Goal: Task Accomplishment & Management: Use online tool/utility

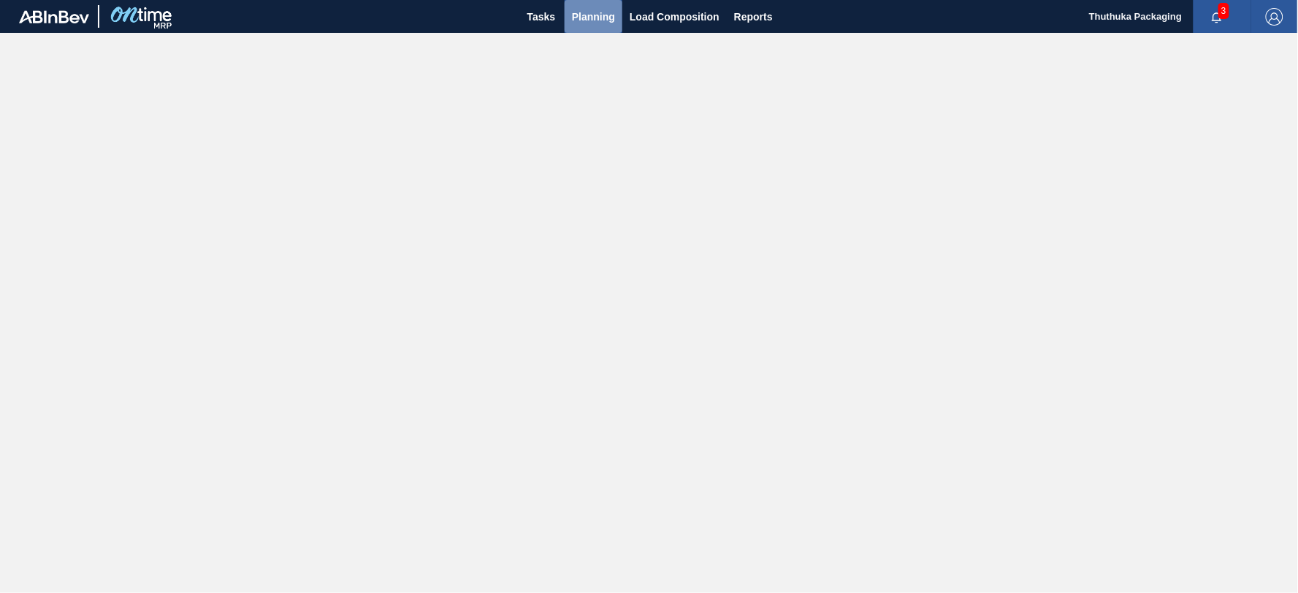
click at [602, 19] on span "Planning" at bounding box center [593, 17] width 43 height 18
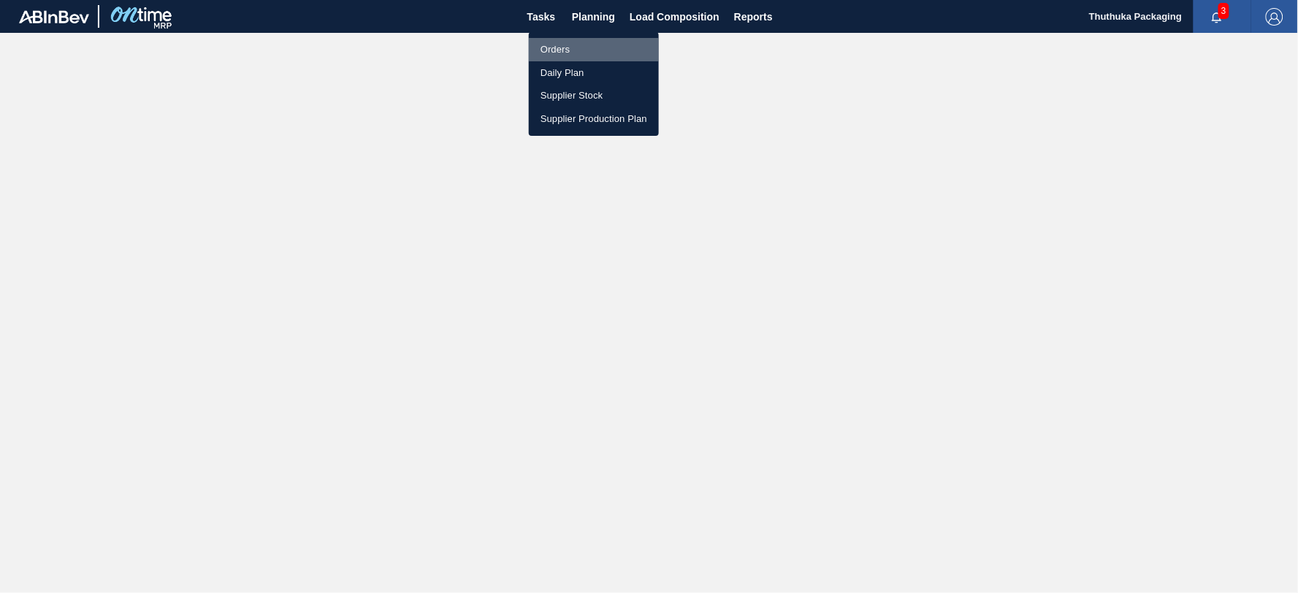
click at [563, 50] on li "Orders" at bounding box center [594, 49] width 130 height 23
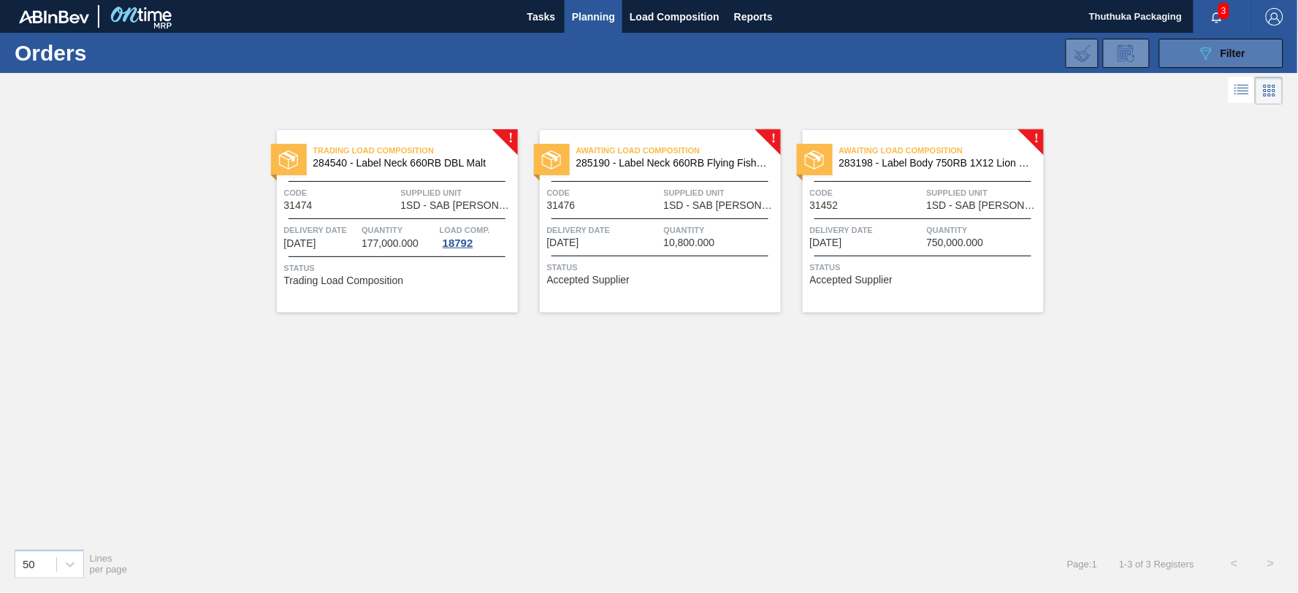
click at [1229, 56] on span "Filter" at bounding box center [1233, 53] width 25 height 12
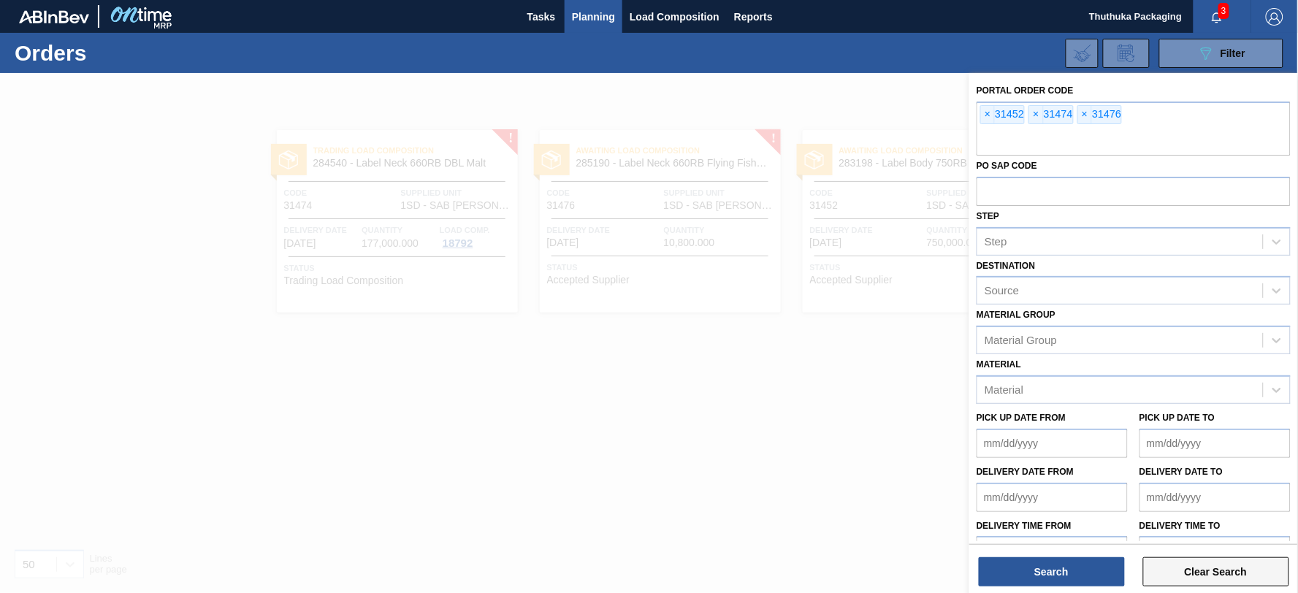
click at [1219, 568] on button "Clear Search" at bounding box center [1216, 571] width 146 height 29
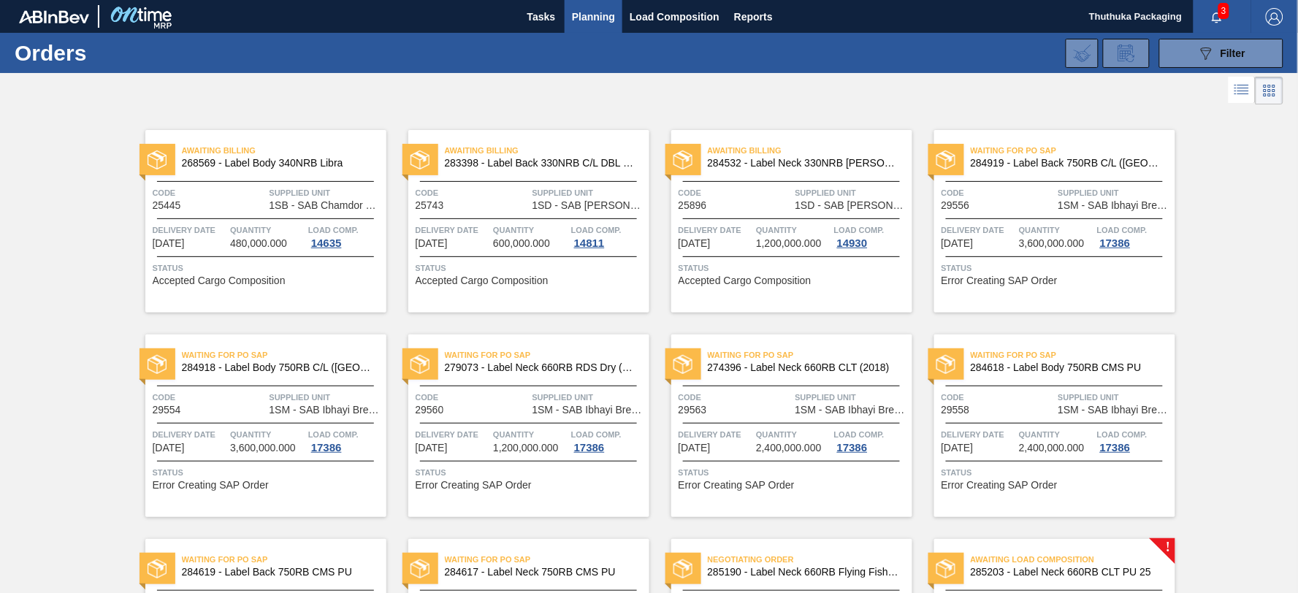
click at [1216, 12] on icon "button" at bounding box center [1217, 17] width 9 height 10
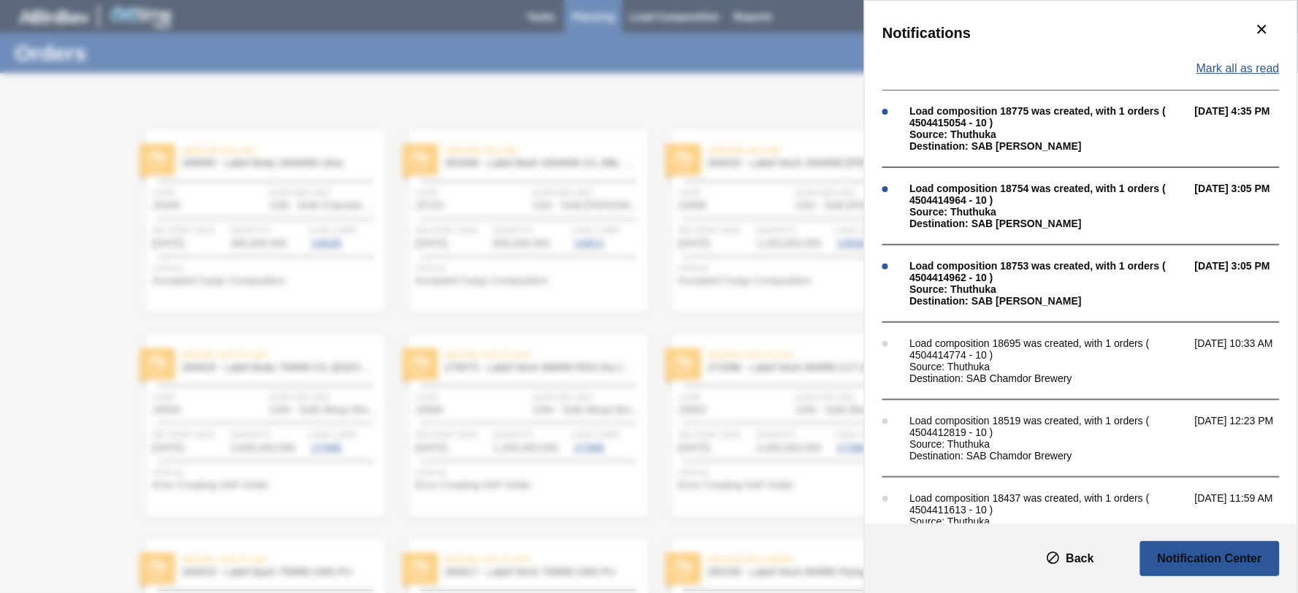
click at [1214, 68] on span "Mark all as read" at bounding box center [1238, 68] width 83 height 13
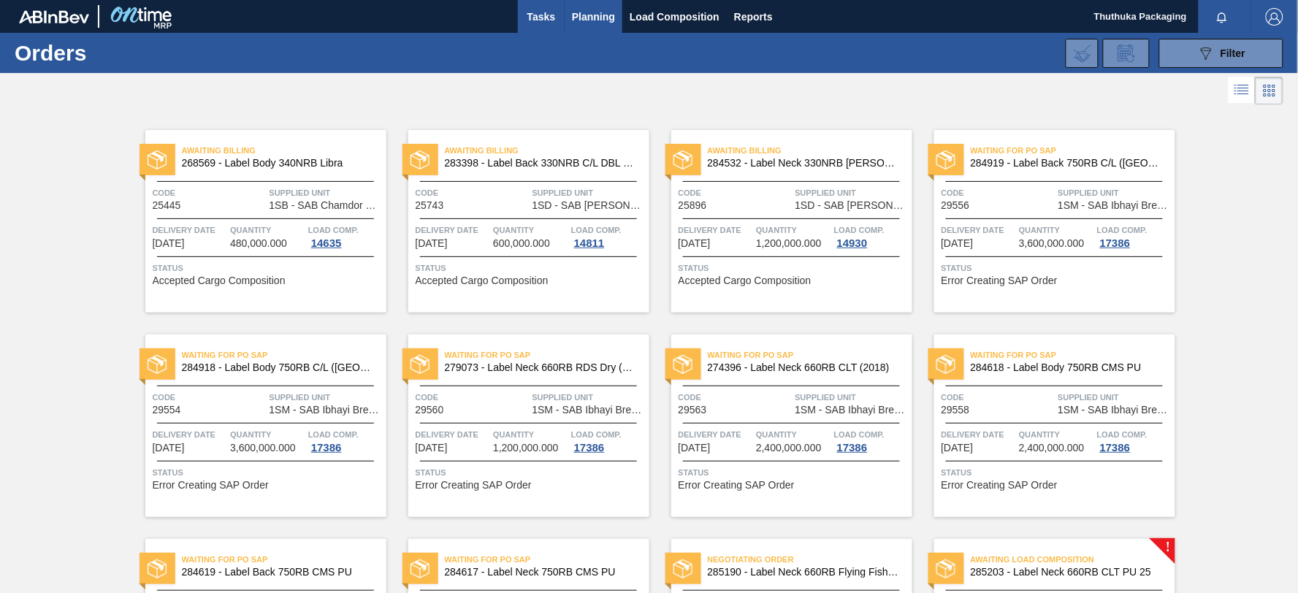
click at [535, 18] on span "Tasks" at bounding box center [541, 17] width 32 height 18
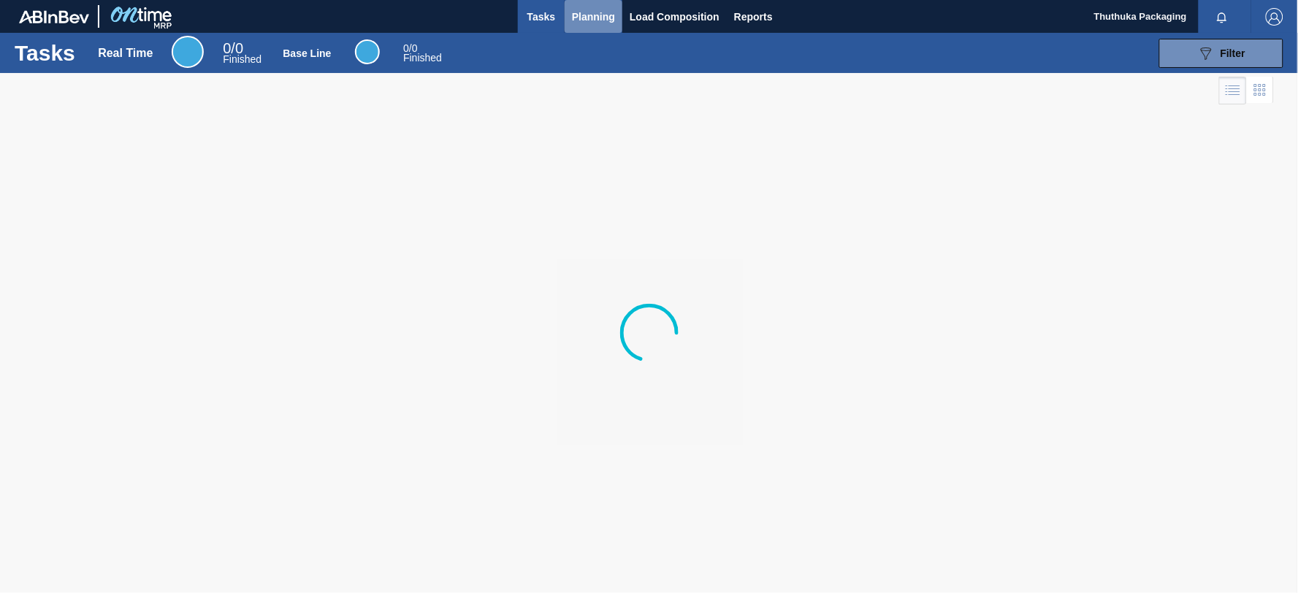
click at [588, 15] on span "Planning" at bounding box center [593, 17] width 43 height 18
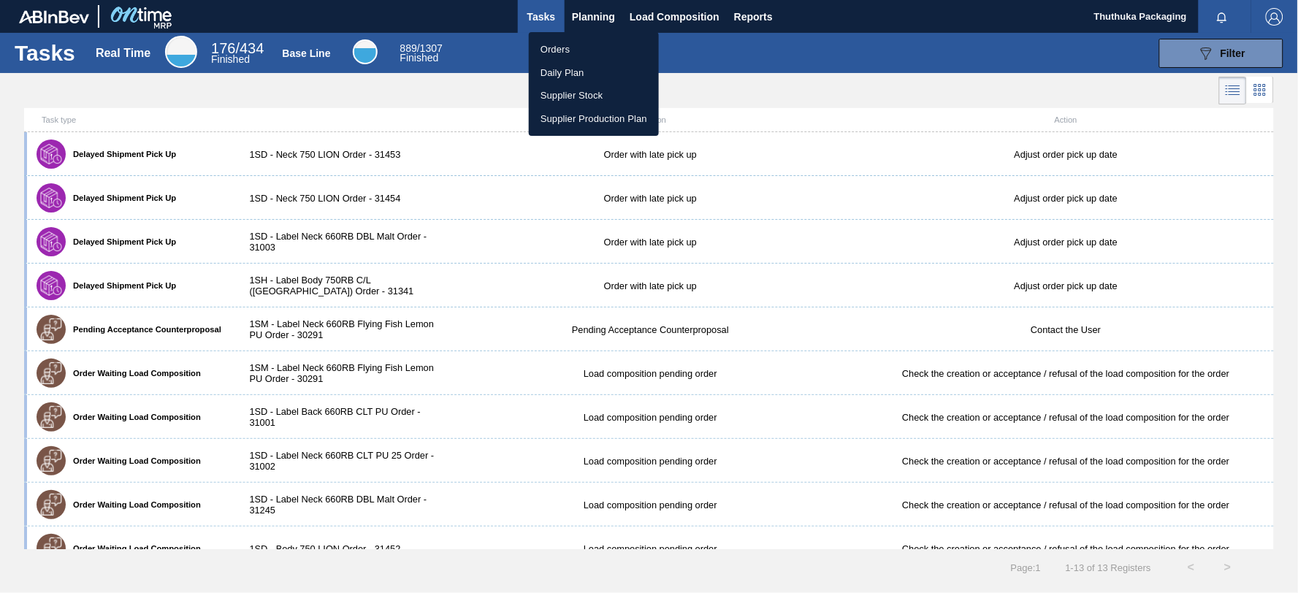
click at [573, 93] on li "Supplier Stock" at bounding box center [594, 95] width 130 height 23
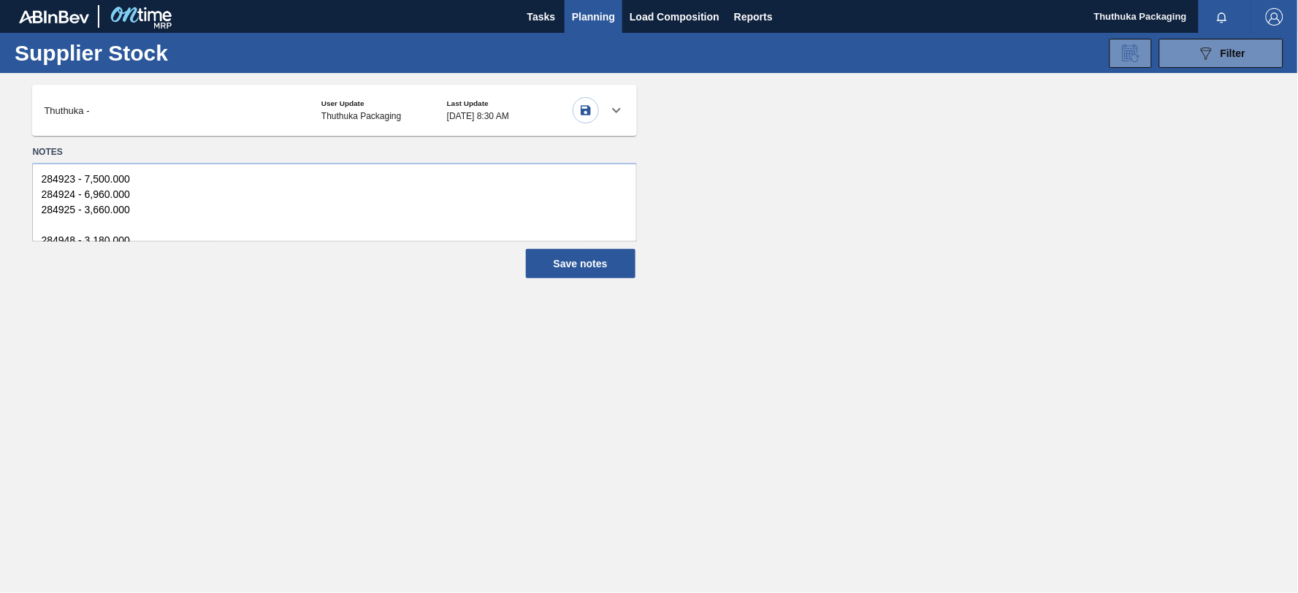
click at [619, 110] on icon at bounding box center [616, 110] width 9 height 5
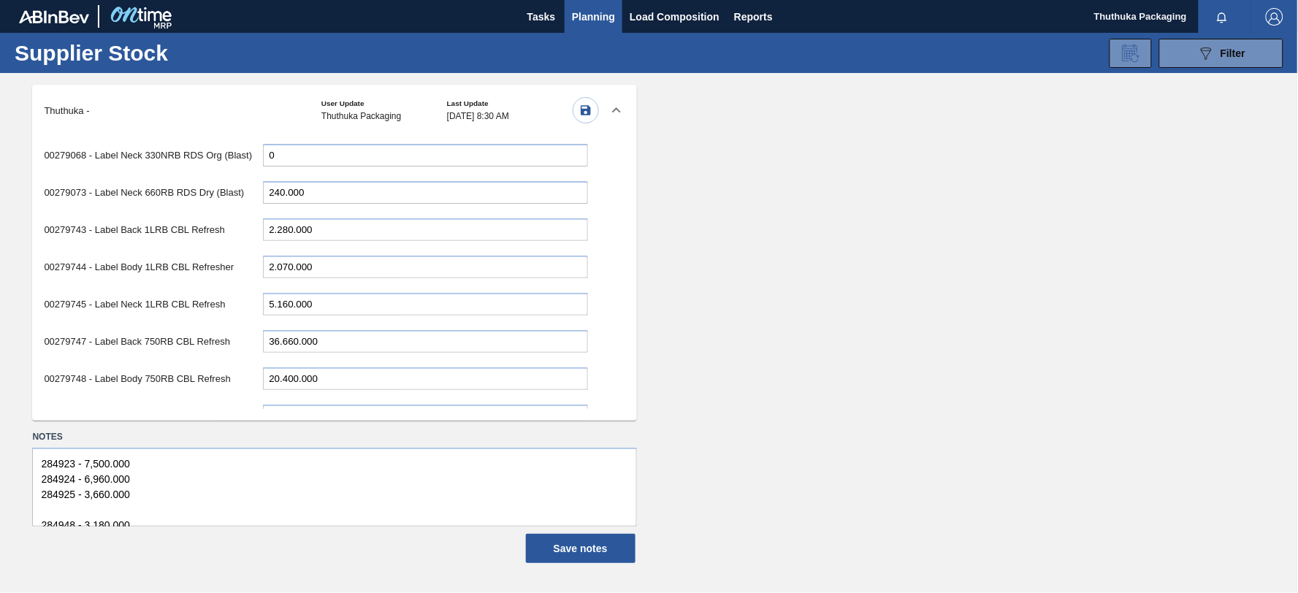
scroll to position [1136, 0]
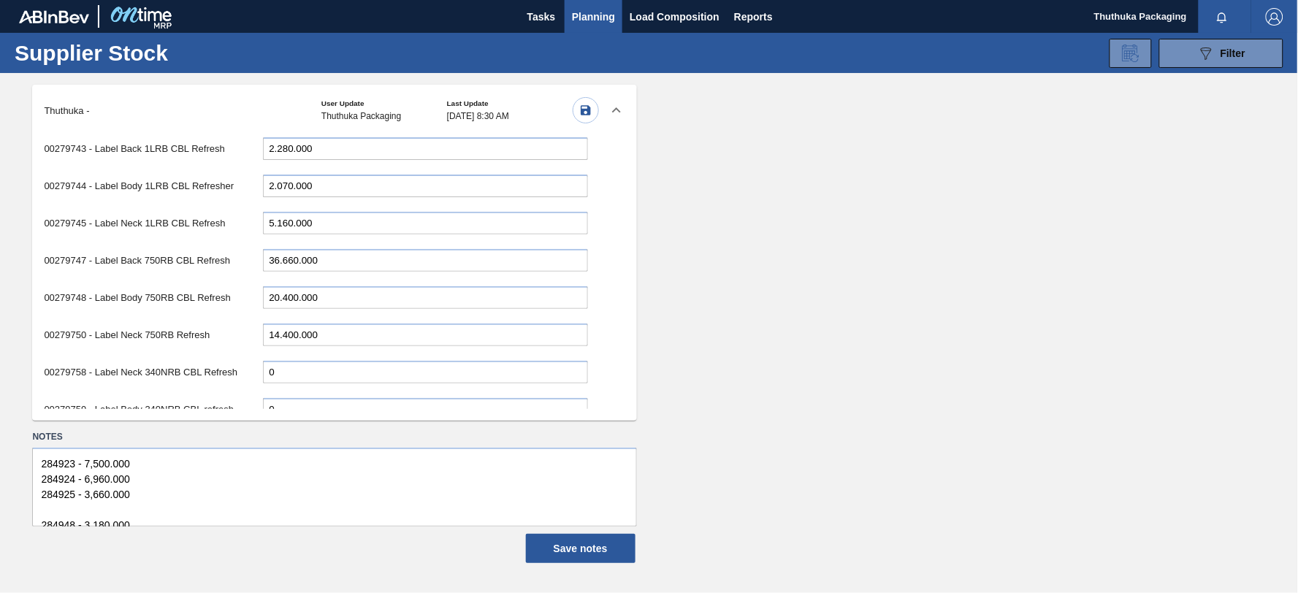
drag, startPoint x: 324, startPoint y: 244, endPoint x: 196, endPoint y: 244, distance: 128.6
click at [196, 245] on div "00279747 - Label Back 750RB CBL Refresh 36.660.000" at bounding box center [316, 260] width 544 height 30
type input "67.500.000"
drag, startPoint x: 297, startPoint y: 283, endPoint x: 202, endPoint y: 281, distance: 94.3
click at [202, 283] on div "00279748 - Label Body 750RB CBL Refresh 20.400.000" at bounding box center [316, 298] width 544 height 30
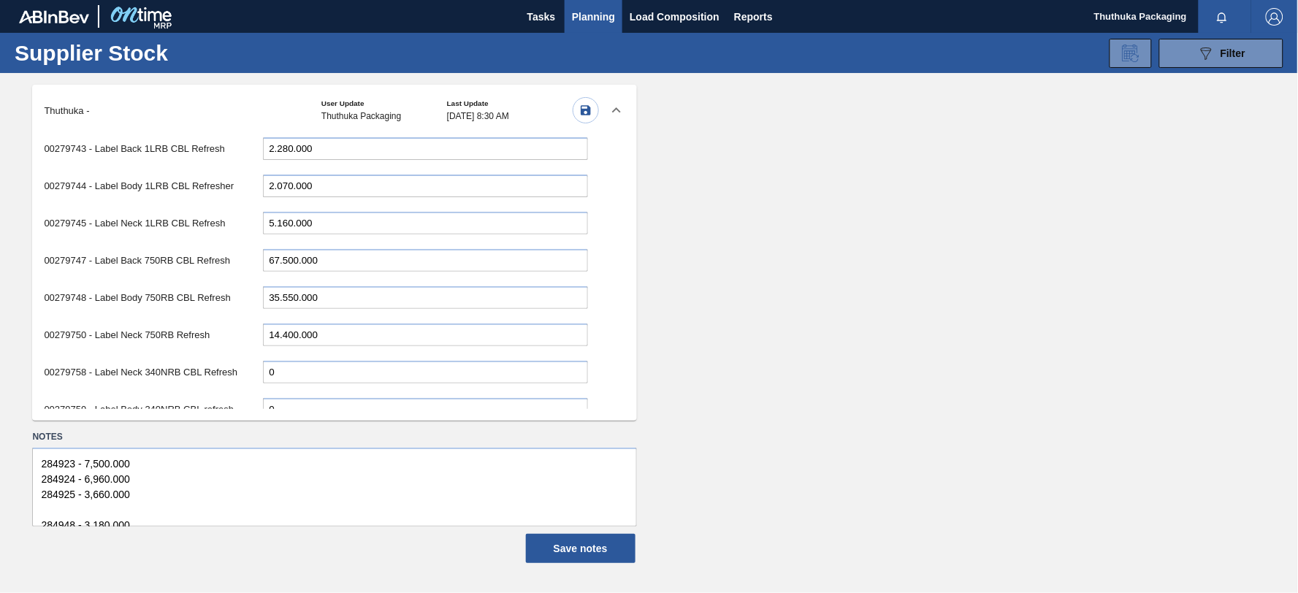
type input "35.550.000"
click at [297, 324] on input "14.400.000" at bounding box center [425, 335] width 325 height 23
drag, startPoint x: 297, startPoint y: 317, endPoint x: 242, endPoint y: 319, distance: 55.5
click at [242, 320] on div "00279750 - Label Neck 750RB Refresh 14.400.000" at bounding box center [316, 335] width 544 height 30
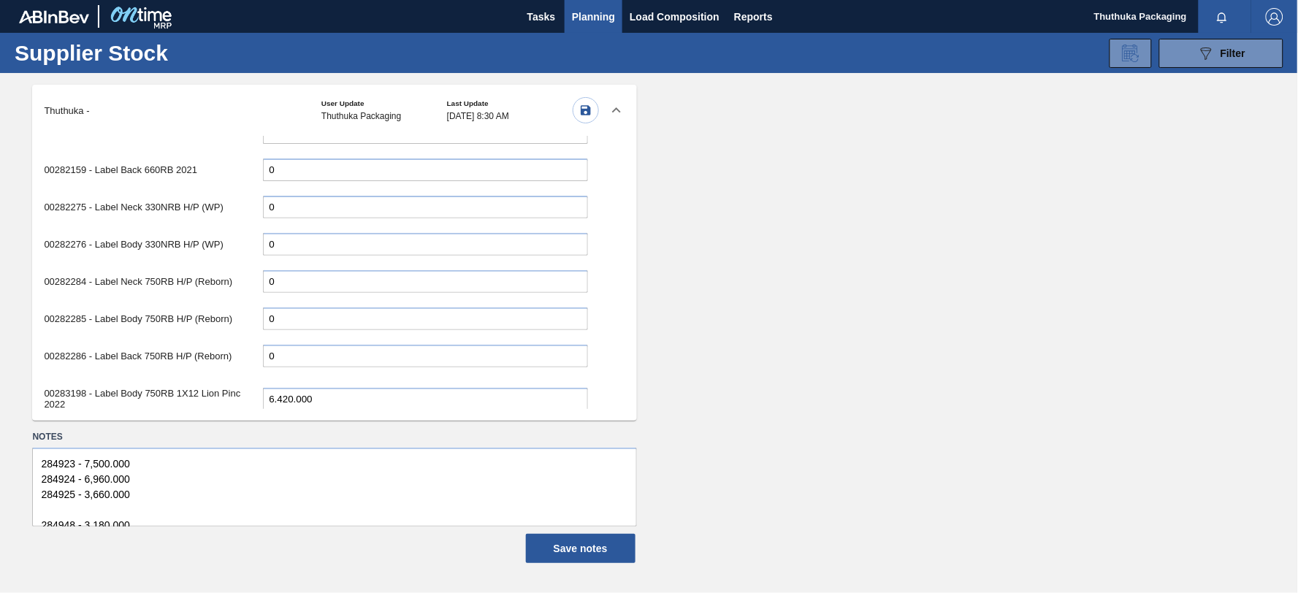
scroll to position [1867, 0]
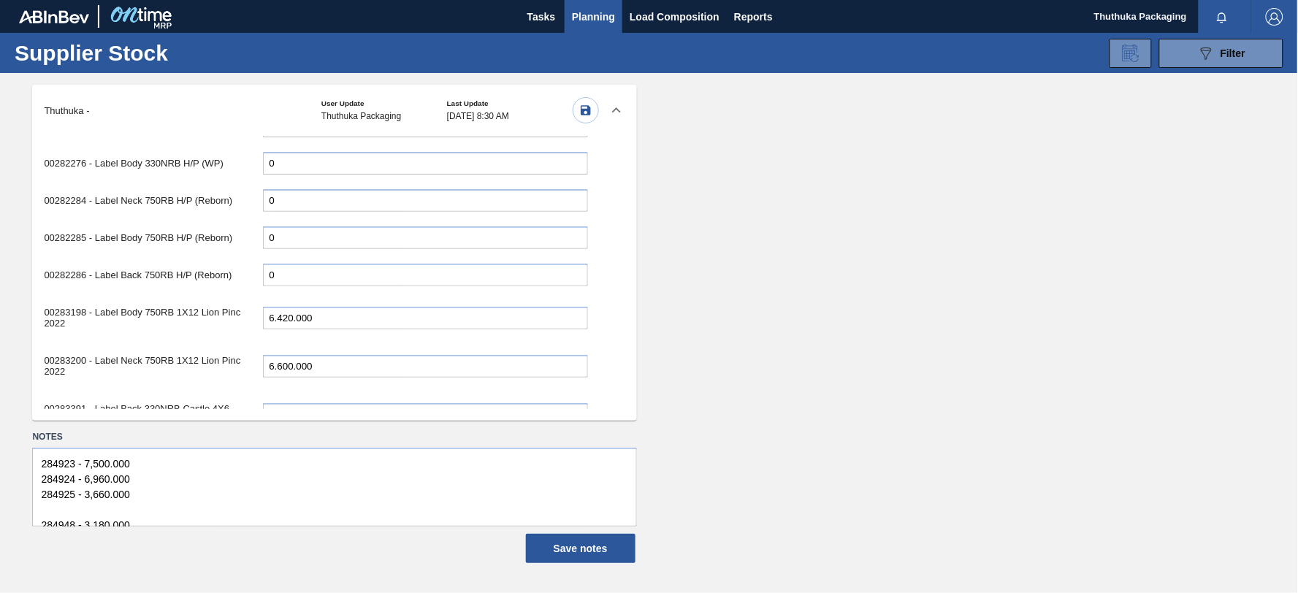
type input "24.420.000"
drag, startPoint x: 293, startPoint y: 293, endPoint x: 254, endPoint y: 293, distance: 39.4
click at [254, 297] on div "00283198 - Label Body 750RB 1X12 Lion Pinc 2022 6.420.000" at bounding box center [316, 317] width 544 height 41
type input "2.850.000"
drag, startPoint x: 291, startPoint y: 340, endPoint x: 220, endPoint y: 340, distance: 70.9
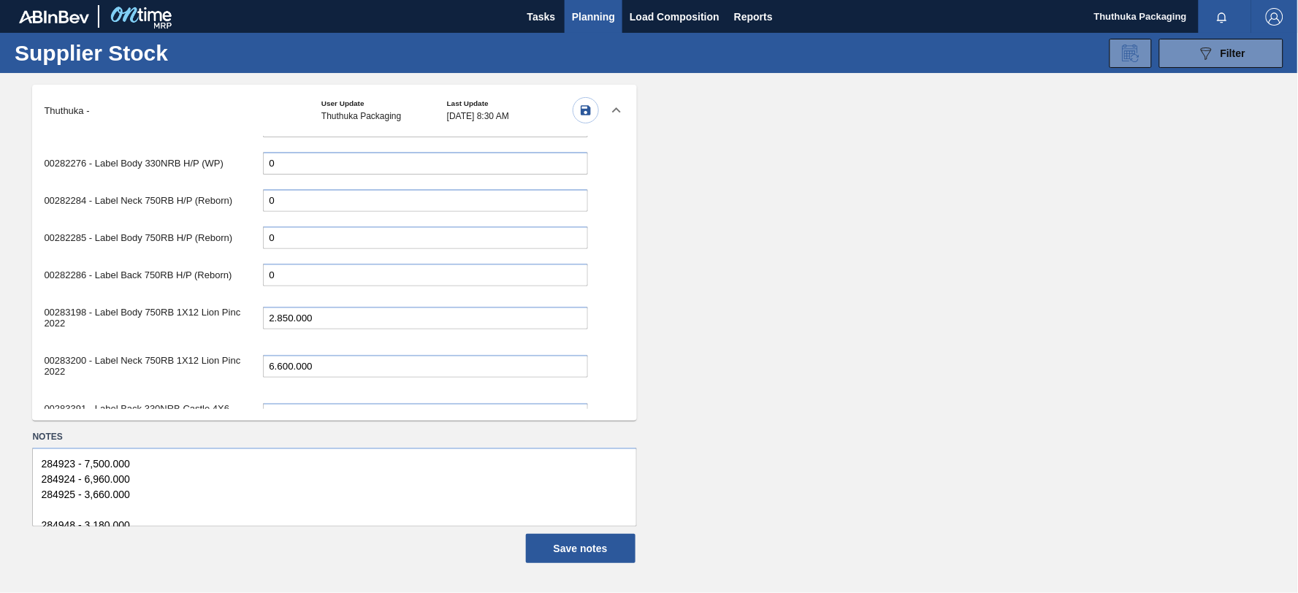
click at [220, 346] on div "00283200 - Label Neck 750RB 1X12 Lion Pinc 2022 6.600.000" at bounding box center [316, 366] width 544 height 41
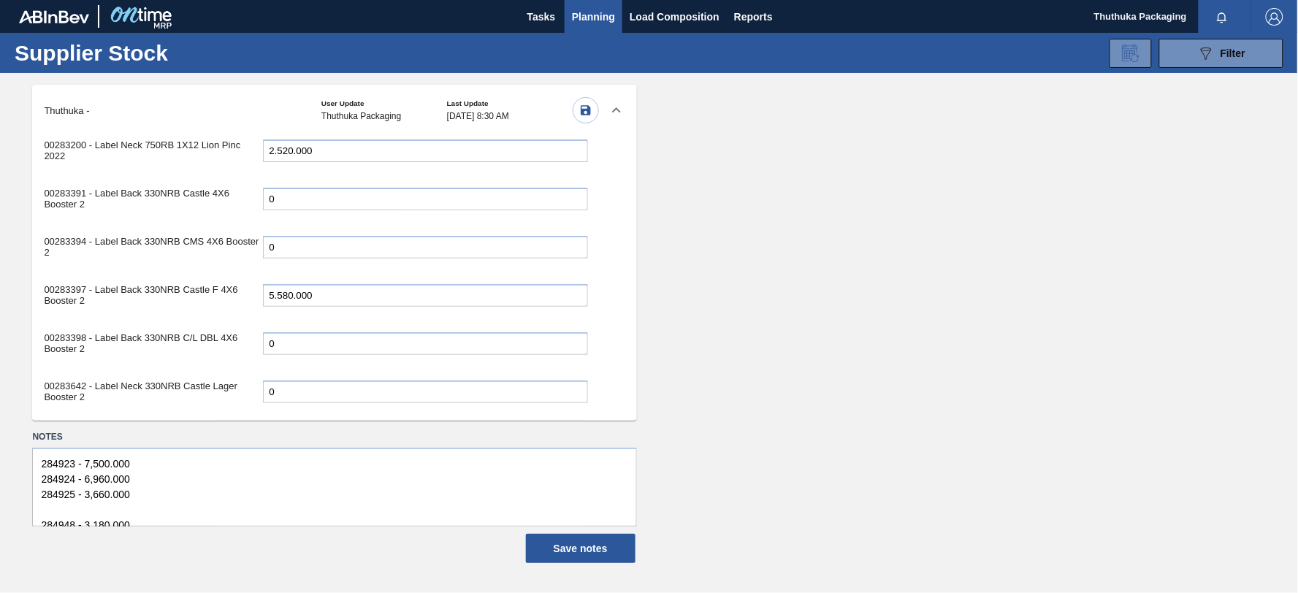
scroll to position [2110, 0]
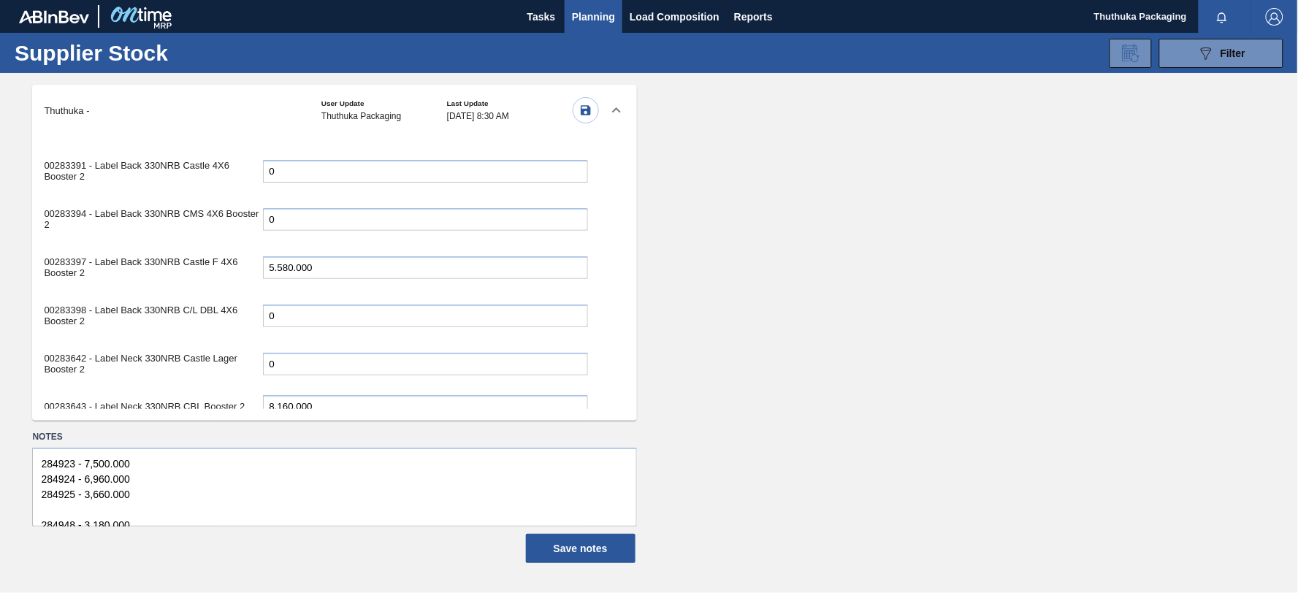
type input "2.520.000"
drag, startPoint x: 294, startPoint y: 375, endPoint x: 210, endPoint y: 370, distance: 84.2
click at [210, 392] on div "00283643 - Label Neck 330NRB CBL Booster 2 8.160.000" at bounding box center [316, 407] width 544 height 30
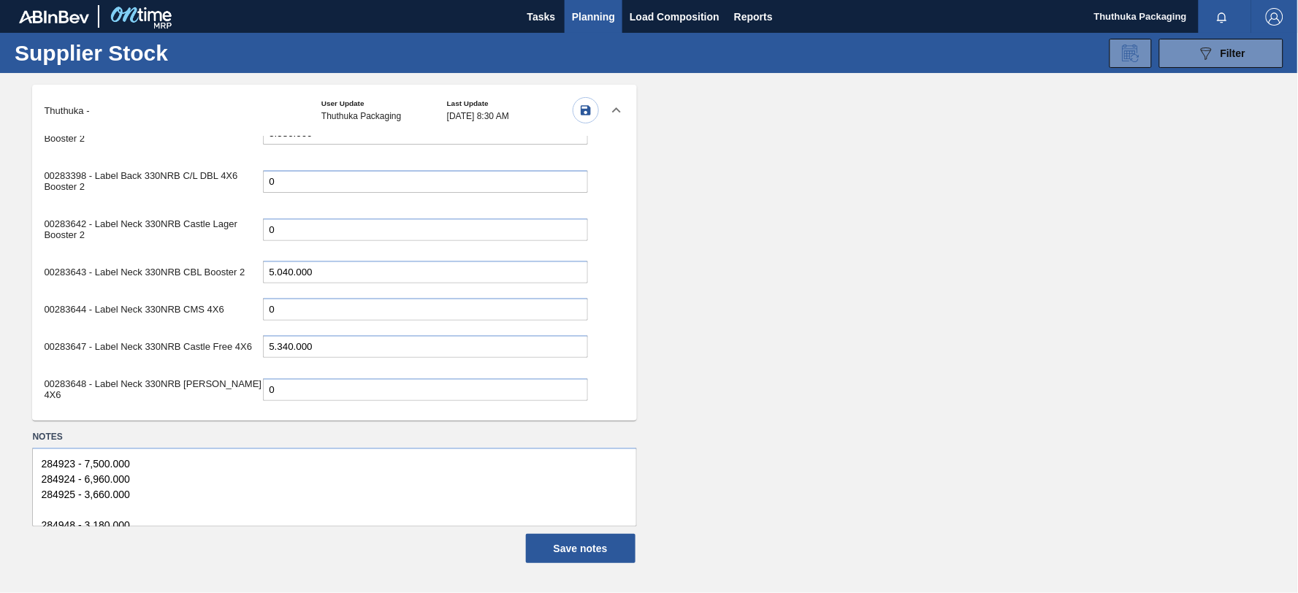
scroll to position [2273, 0]
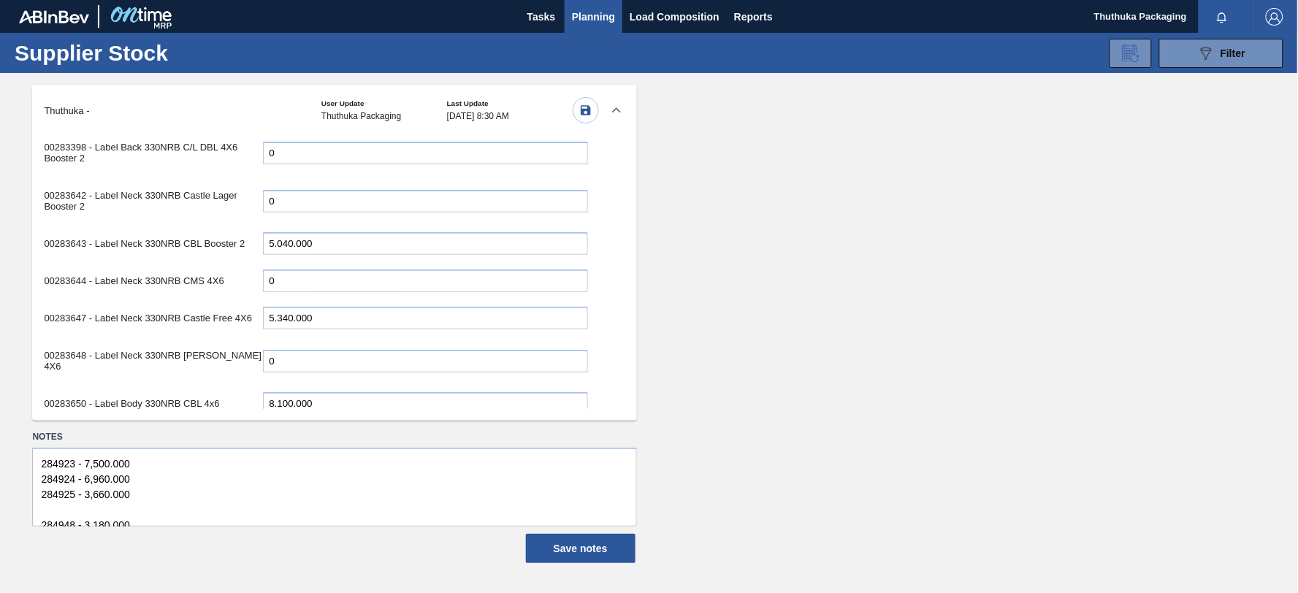
type input "5.040.000"
drag, startPoint x: 292, startPoint y: 358, endPoint x: 210, endPoint y: 358, distance: 82.6
click at [210, 389] on div "00283650 - Label Body 330NRB CBL 4x6 8.100.000" at bounding box center [316, 404] width 544 height 30
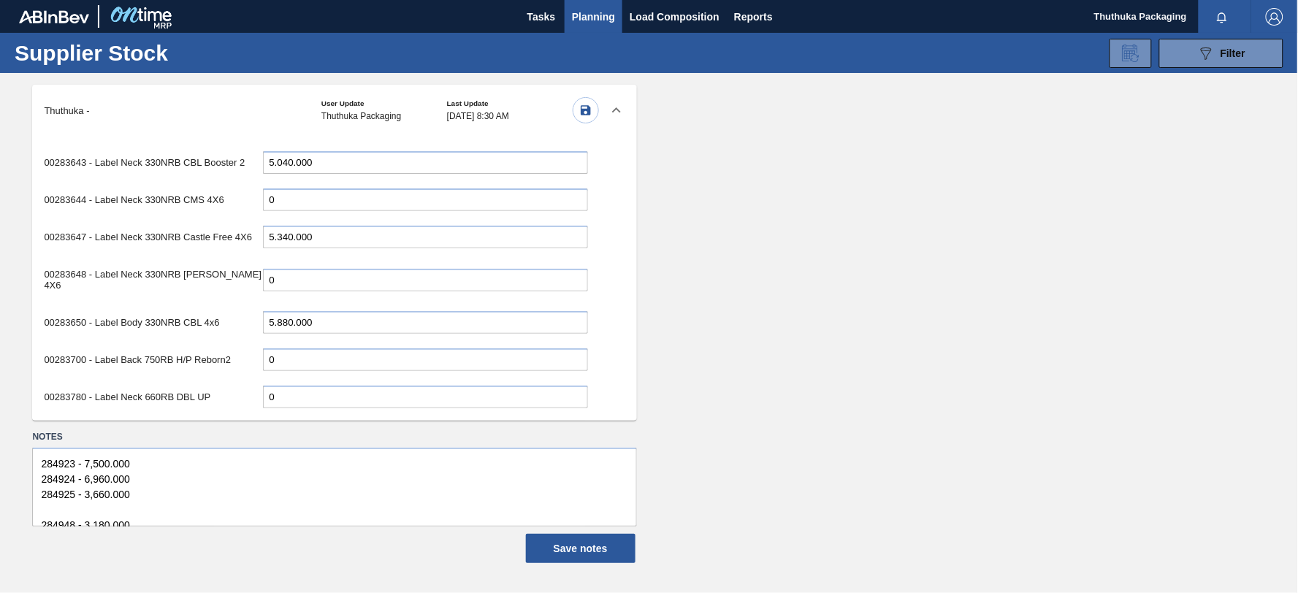
scroll to position [2435, 0]
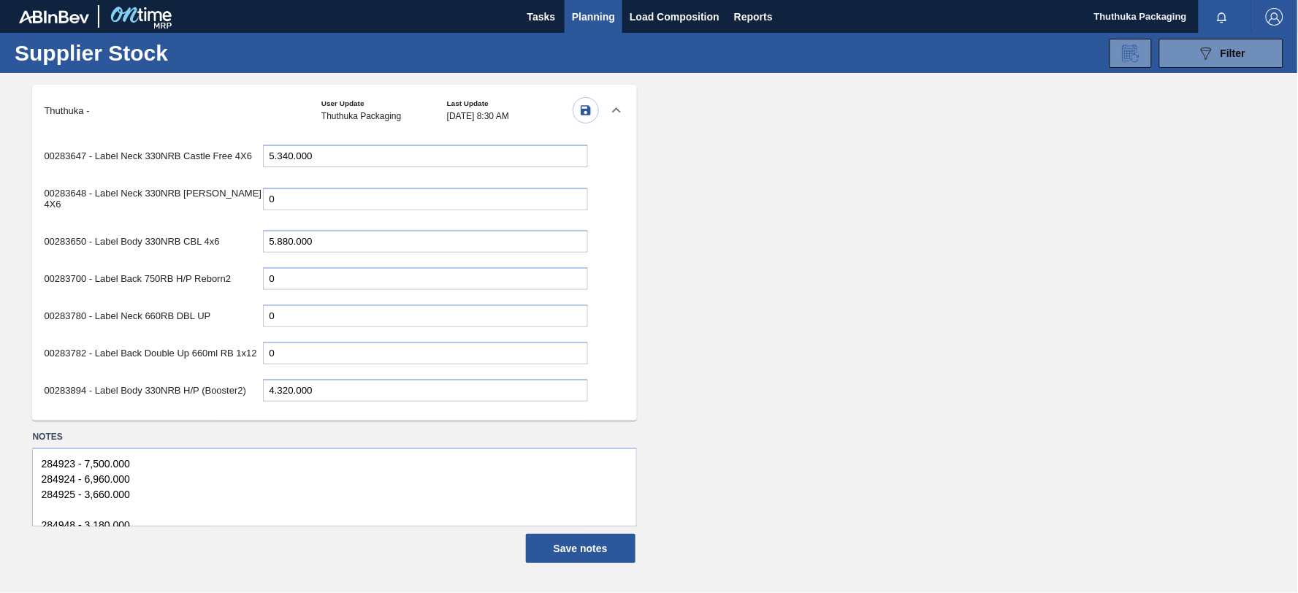
type input "5.880.000"
drag, startPoint x: 292, startPoint y: 348, endPoint x: 147, endPoint y: 339, distance: 145.6
click at [147, 376] on div "00283894 - Label Body 330NRB H/P (Booster2) 4.320.000" at bounding box center [316, 391] width 544 height 30
type input "3.600.000"
drag, startPoint x: 292, startPoint y: 380, endPoint x: 194, endPoint y: 378, distance: 97.9
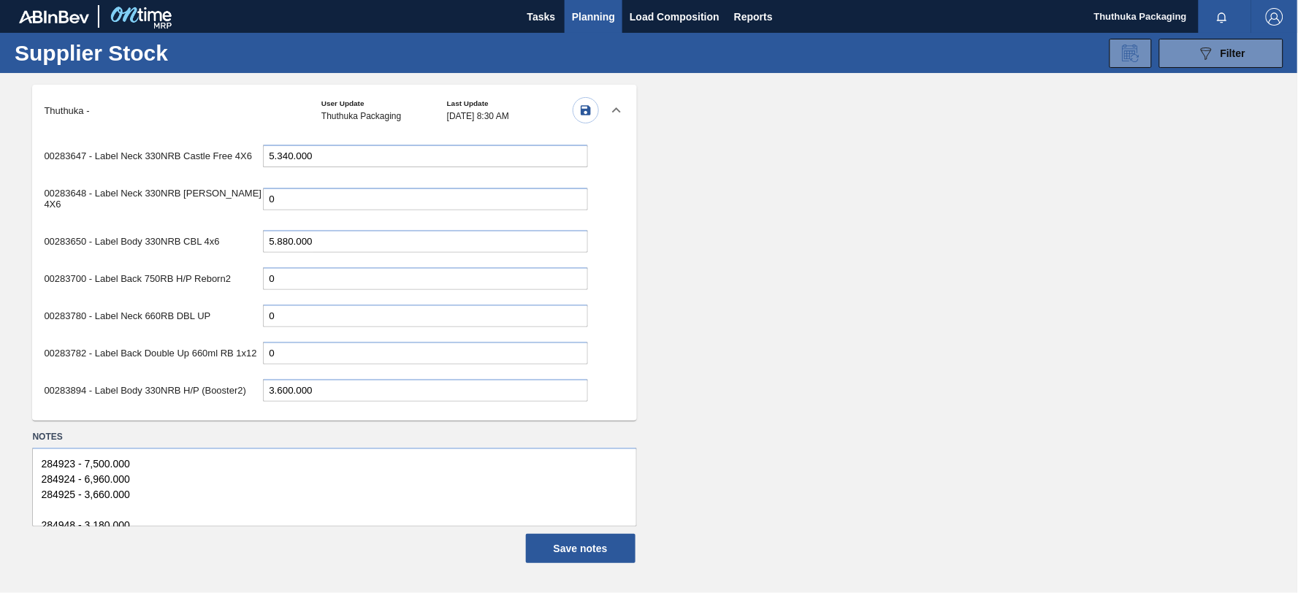
click at [194, 413] on div "00283895 - Label Back 330NRB H/P (Booster2) 4.320.000" at bounding box center [316, 428] width 544 height 30
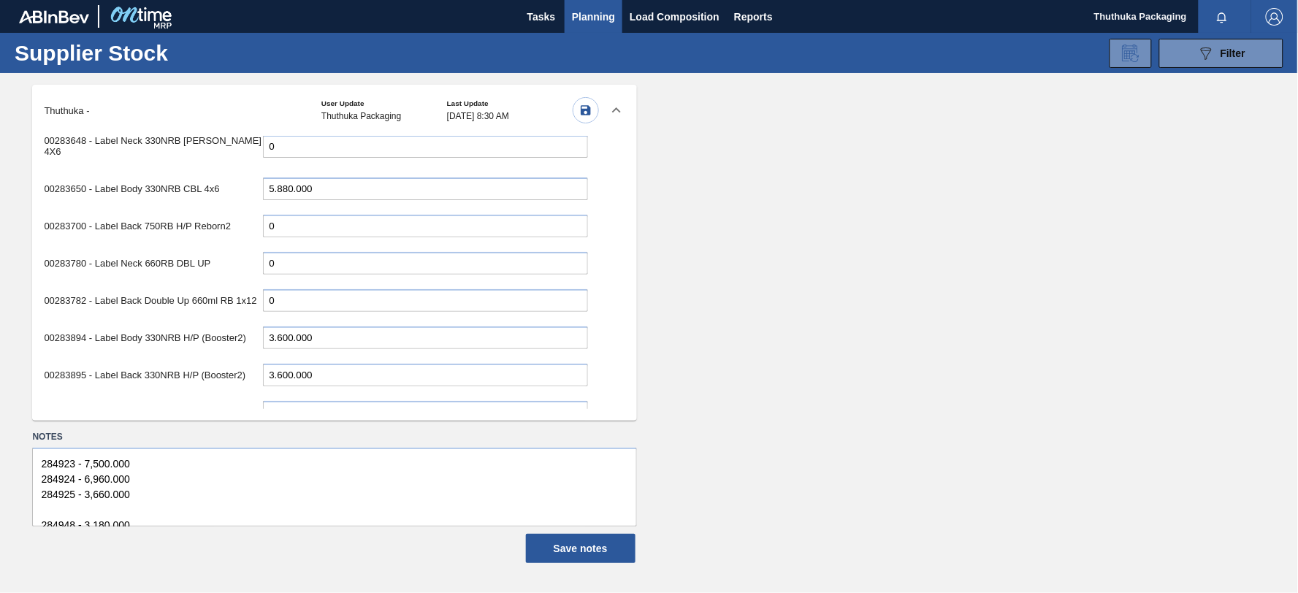
scroll to position [2516, 0]
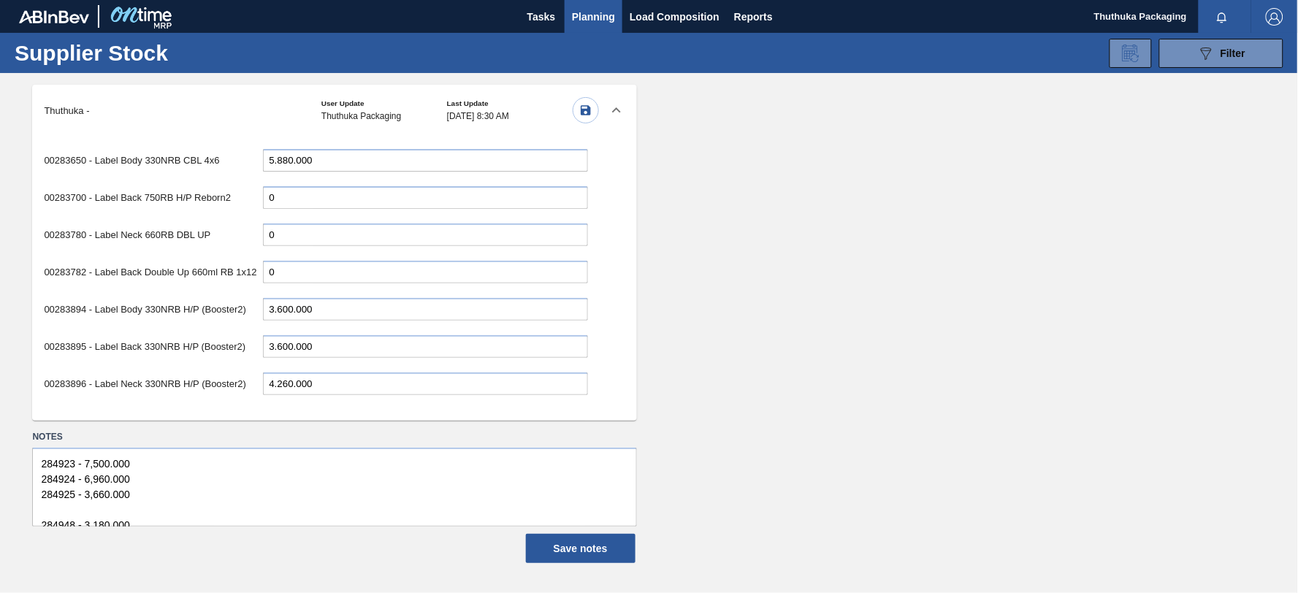
type input "3.600.000"
drag, startPoint x: 291, startPoint y: 340, endPoint x: 216, endPoint y: 342, distance: 74.5
click at [216, 369] on div "00283896 - Label Neck 330NRB H/P (Booster2) 4.260.000" at bounding box center [316, 384] width 544 height 30
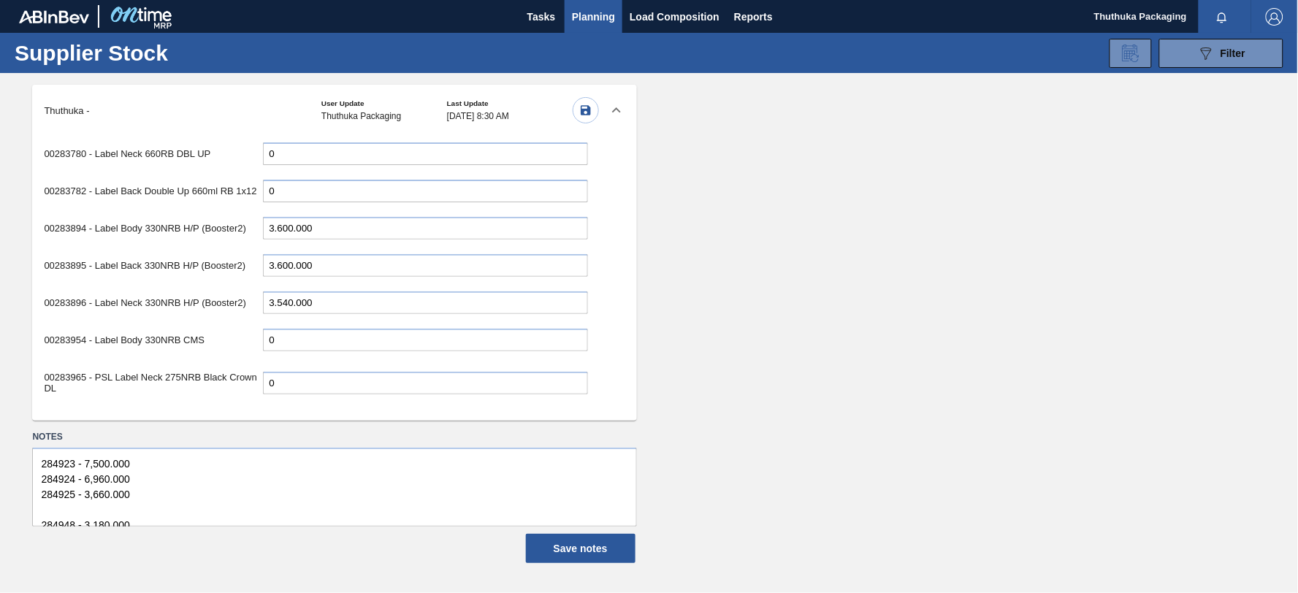
type input "3.540.000"
click at [579, 113] on icon "button" at bounding box center [585, 110] width 13 height 13
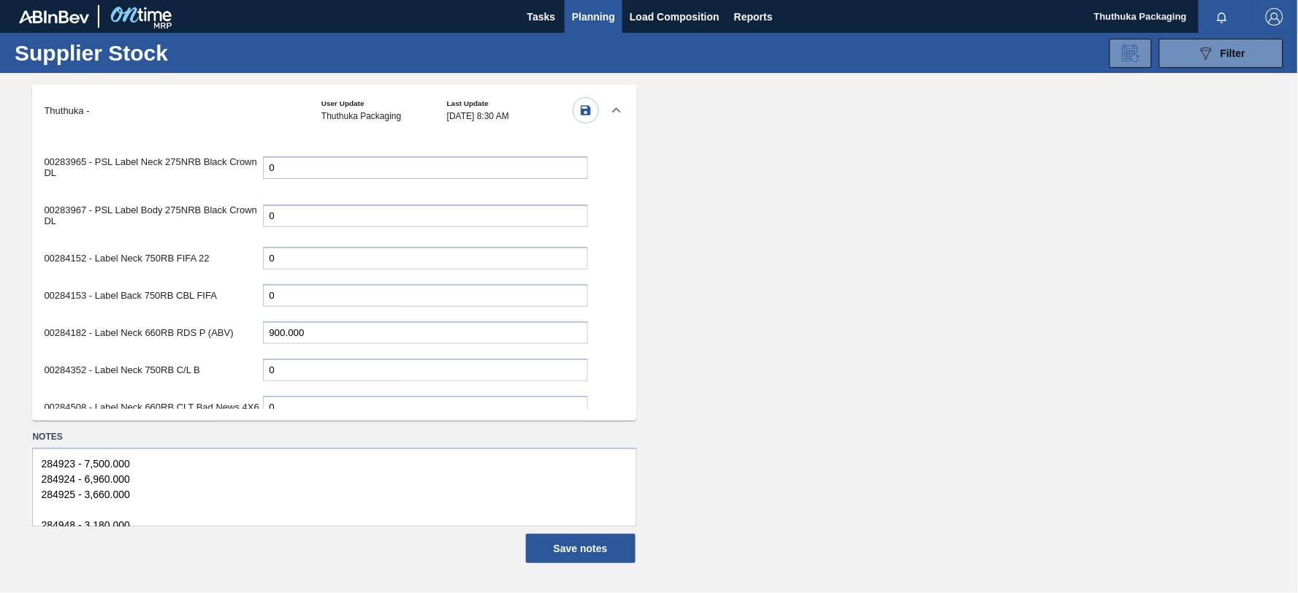
scroll to position [2840, 0]
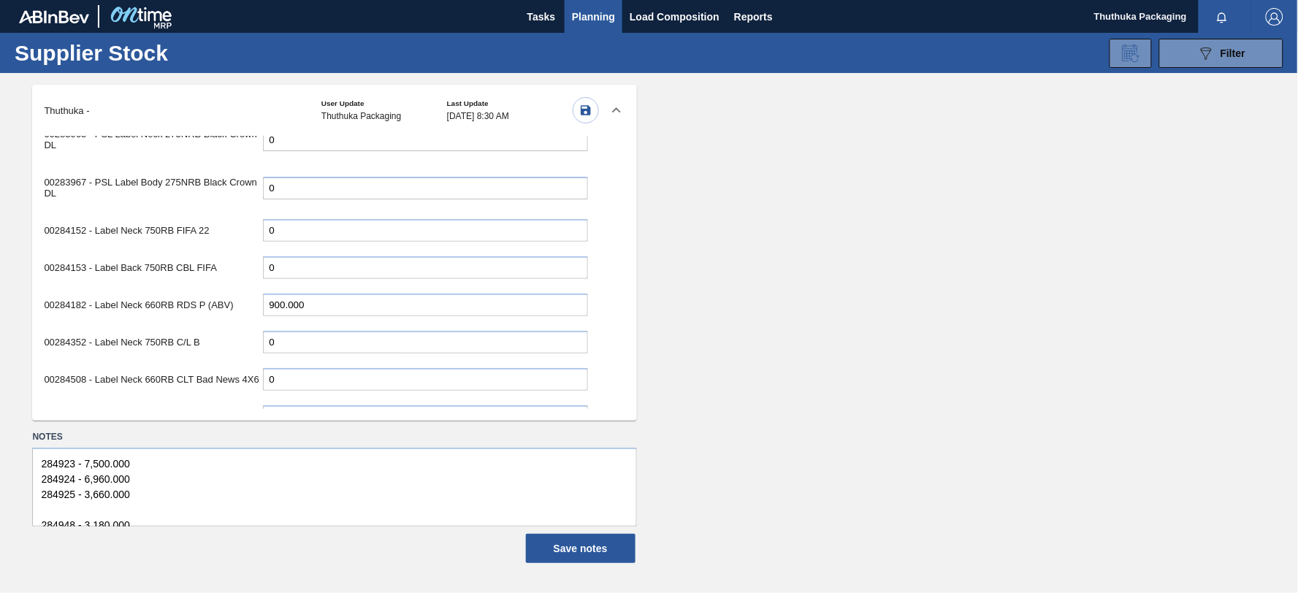
drag, startPoint x: 322, startPoint y: 366, endPoint x: 177, endPoint y: 361, distance: 145.5
click at [177, 402] on div "00284532 - Label Neck 330NRB Castle DBLM 23 1.920.000" at bounding box center [316, 417] width 544 height 30
type input "0"
click at [312, 443] on input "9.990.000" at bounding box center [425, 454] width 325 height 23
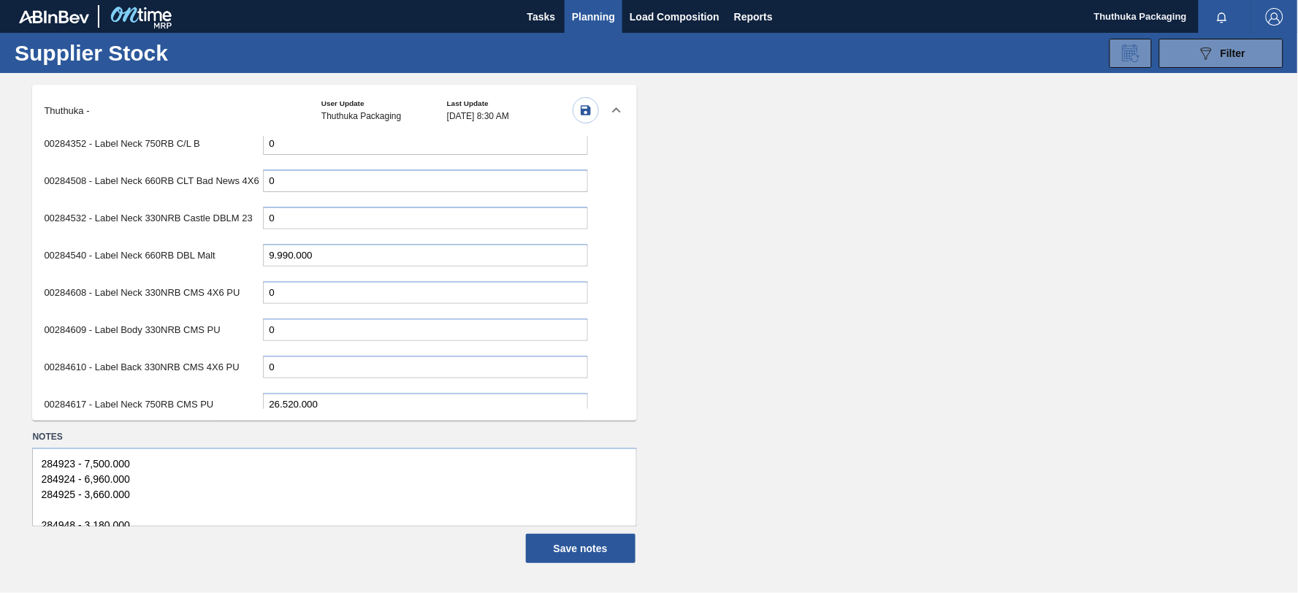
scroll to position [3084, 0]
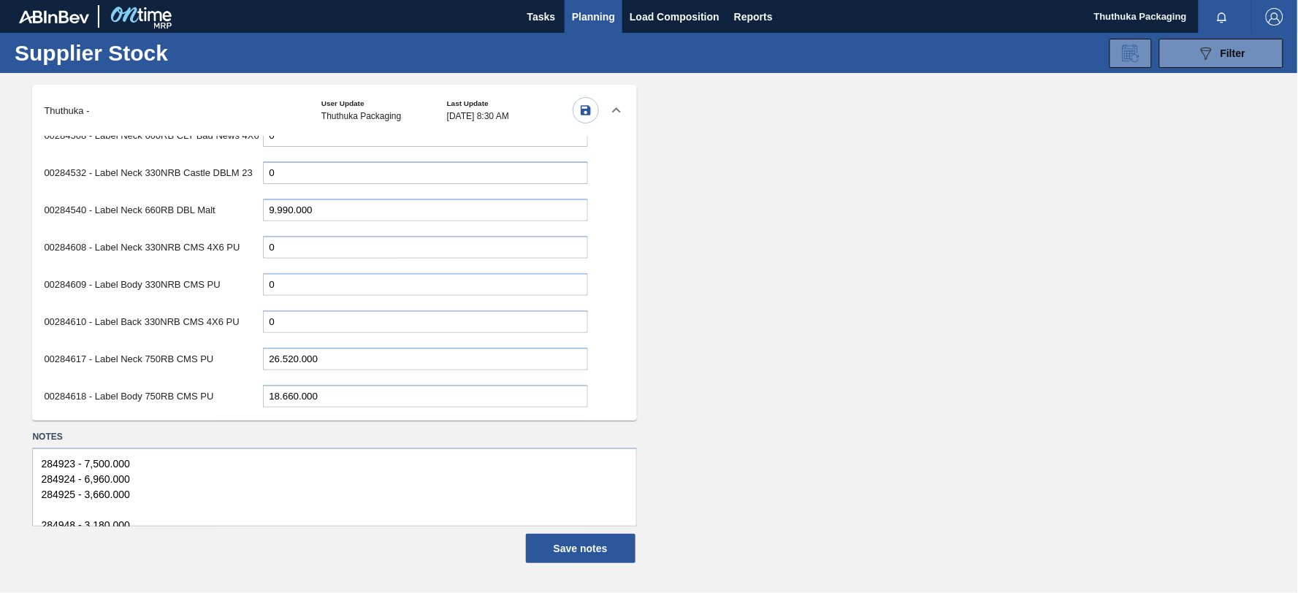
drag, startPoint x: 294, startPoint y: 399, endPoint x: 243, endPoint y: 252, distance: 155.5
click at [243, 252] on div "00162751 - Label Body 750RB CMS (R146) 0 00162755 - Label Neck 340NRB CMS (R146…" at bounding box center [315, 272] width 567 height 273
type input "6.960.000"
drag, startPoint x: 287, startPoint y: 196, endPoint x: 133, endPoint y: 196, distance: 154.1
click at [133, 232] on div "00284608 - Label Neck 330NRB CMS 4X6 PU 0" at bounding box center [316, 247] width 544 height 30
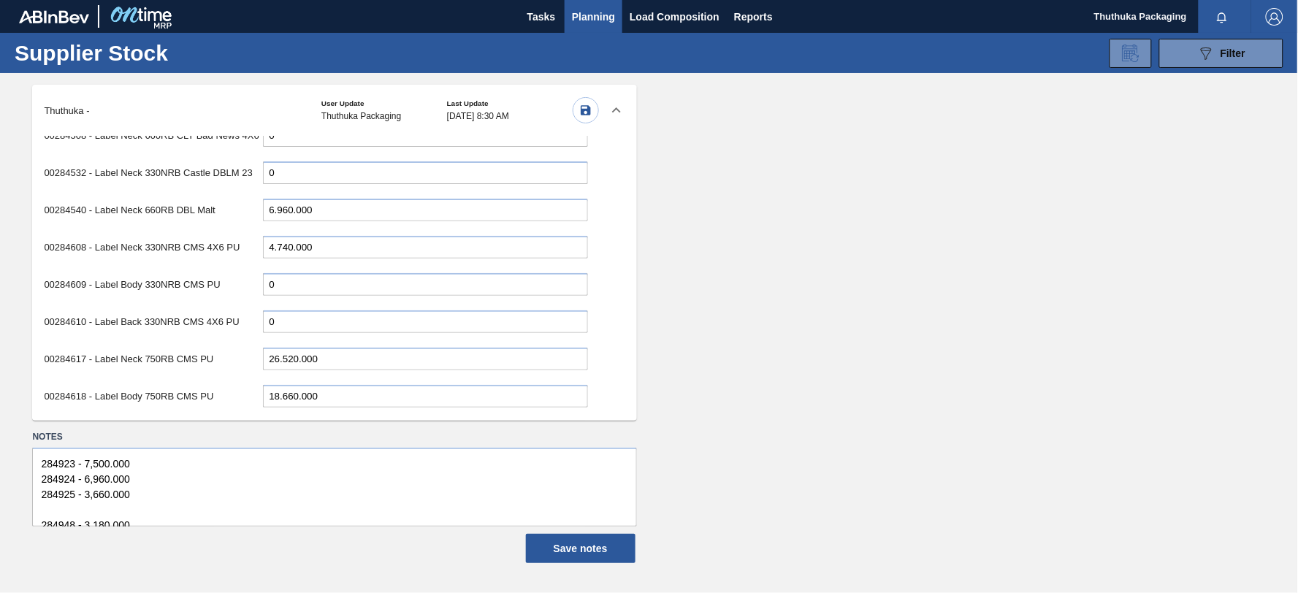
type input "4.740.000"
click at [272, 273] on input "0" at bounding box center [425, 284] width 325 height 23
type input "5.160.000"
click at [288, 310] on input "0" at bounding box center [425, 321] width 325 height 23
type input "4.920.000"
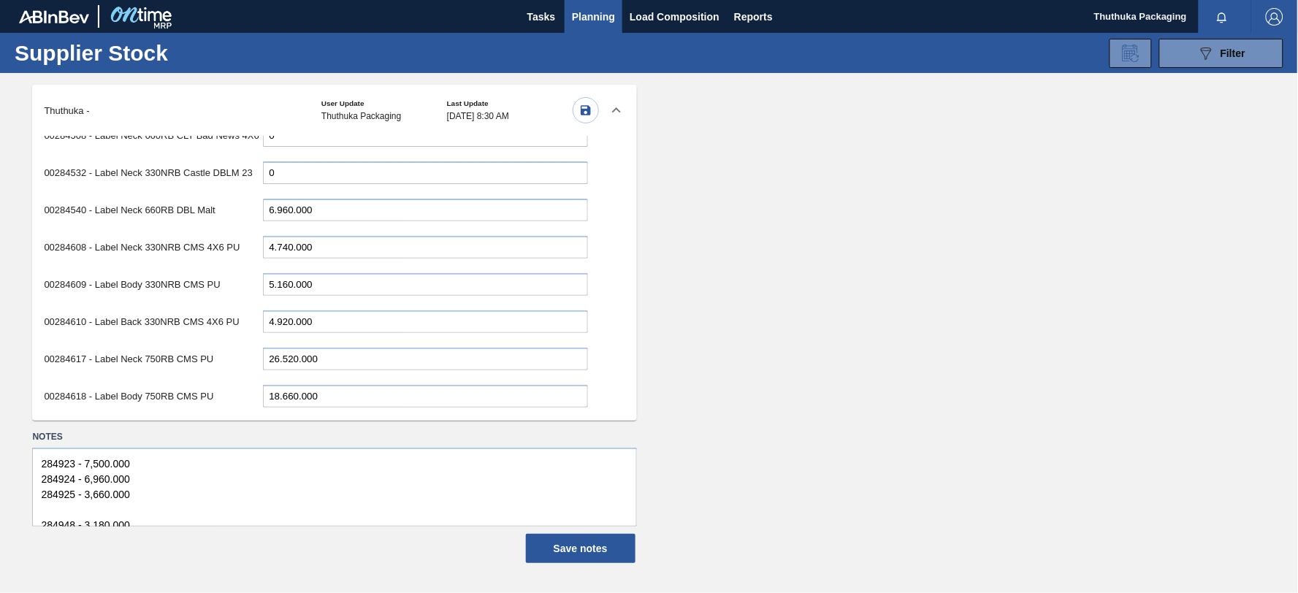
drag, startPoint x: 329, startPoint y: 308, endPoint x: 198, endPoint y: 302, distance: 131.7
click at [198, 344] on div "00284617 - Label Neck 750RB CMS PU 26.520.000" at bounding box center [316, 359] width 544 height 30
type input "21.780.000"
drag, startPoint x: 297, startPoint y: 347, endPoint x: 217, endPoint y: 338, distance: 80.8
click at [217, 381] on div "00284618 - Label Body 750RB CMS PU 18.660.000" at bounding box center [316, 396] width 544 height 30
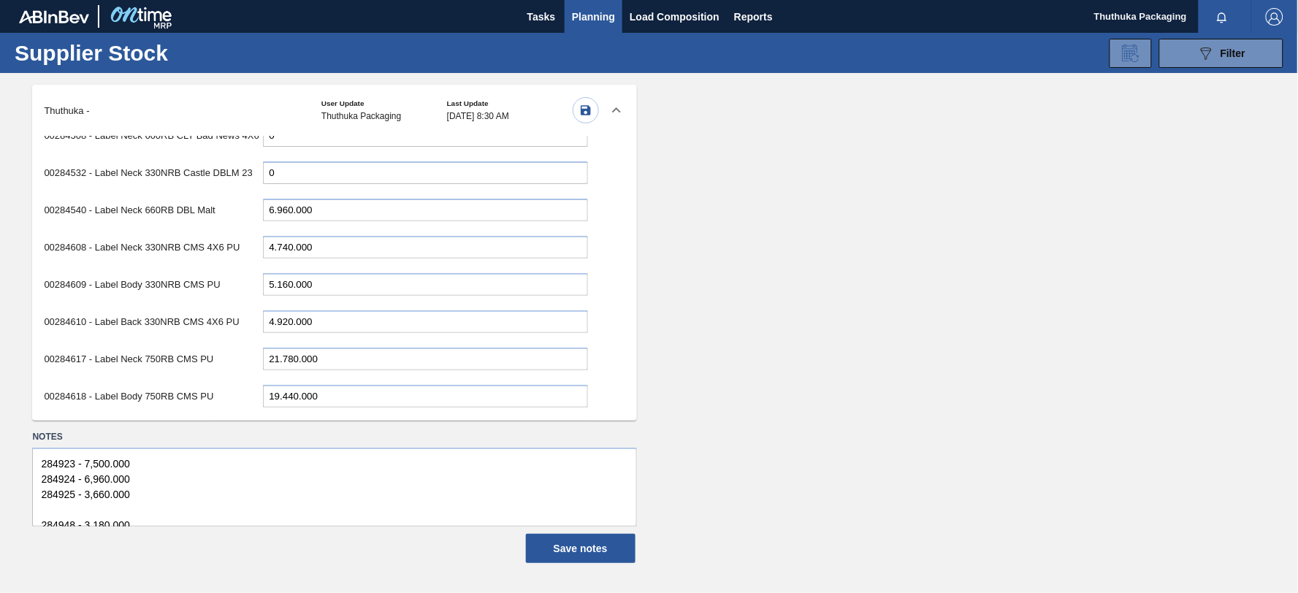
type input "19.440.000"
drag, startPoint x: 297, startPoint y: 381, endPoint x: 243, endPoint y: 376, distance: 55.0
click at [243, 419] on div "00284619 - Label Back 750RB CMS PU 26.880.000" at bounding box center [316, 434] width 544 height 30
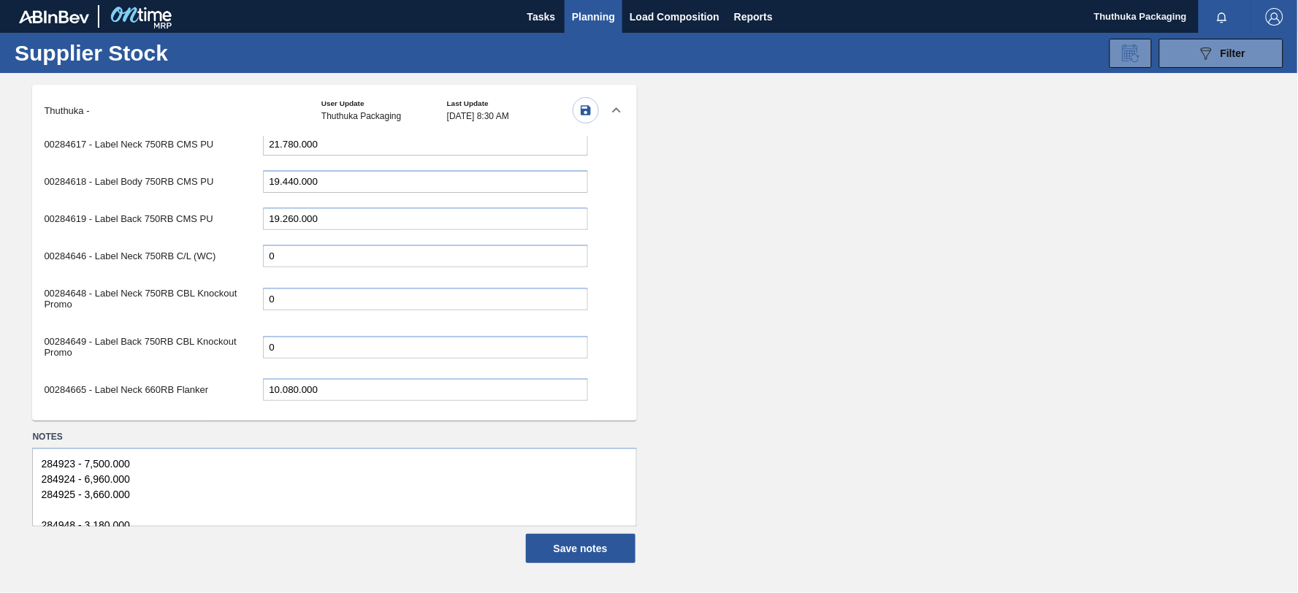
scroll to position [3328, 0]
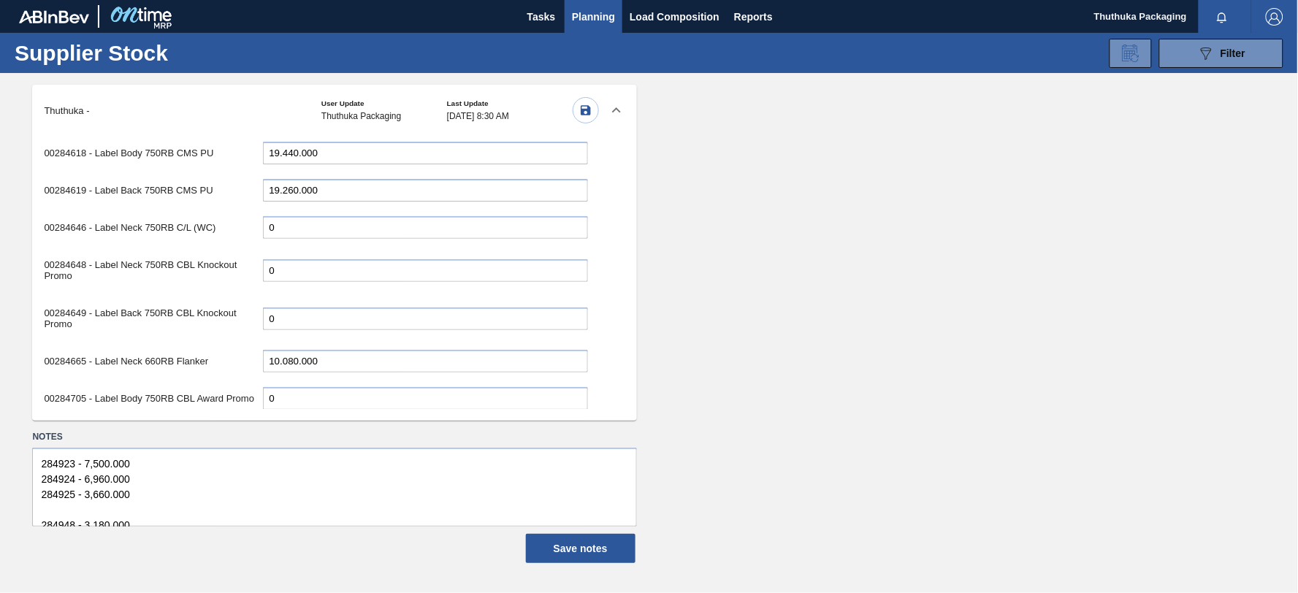
type input "19.260.000"
drag, startPoint x: 297, startPoint y: 304, endPoint x: 223, endPoint y: 298, distance: 74.0
click at [223, 346] on div "00284665 - Label Neck 660RB Flanker 10.080.000" at bounding box center [316, 361] width 544 height 30
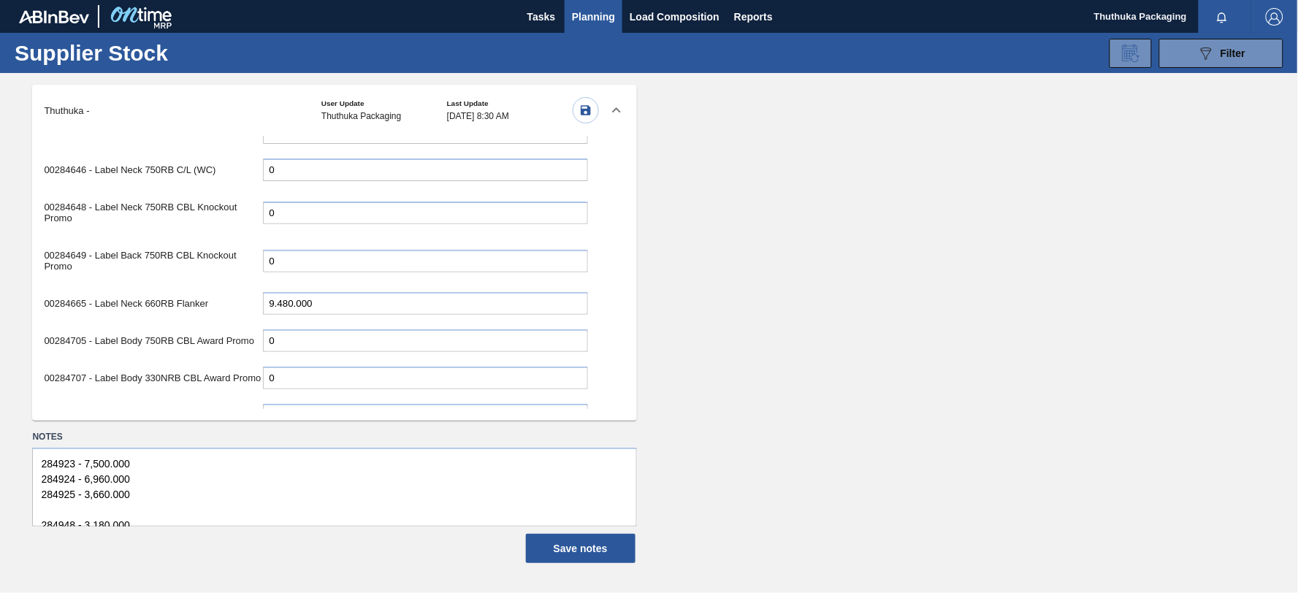
scroll to position [3409, 0]
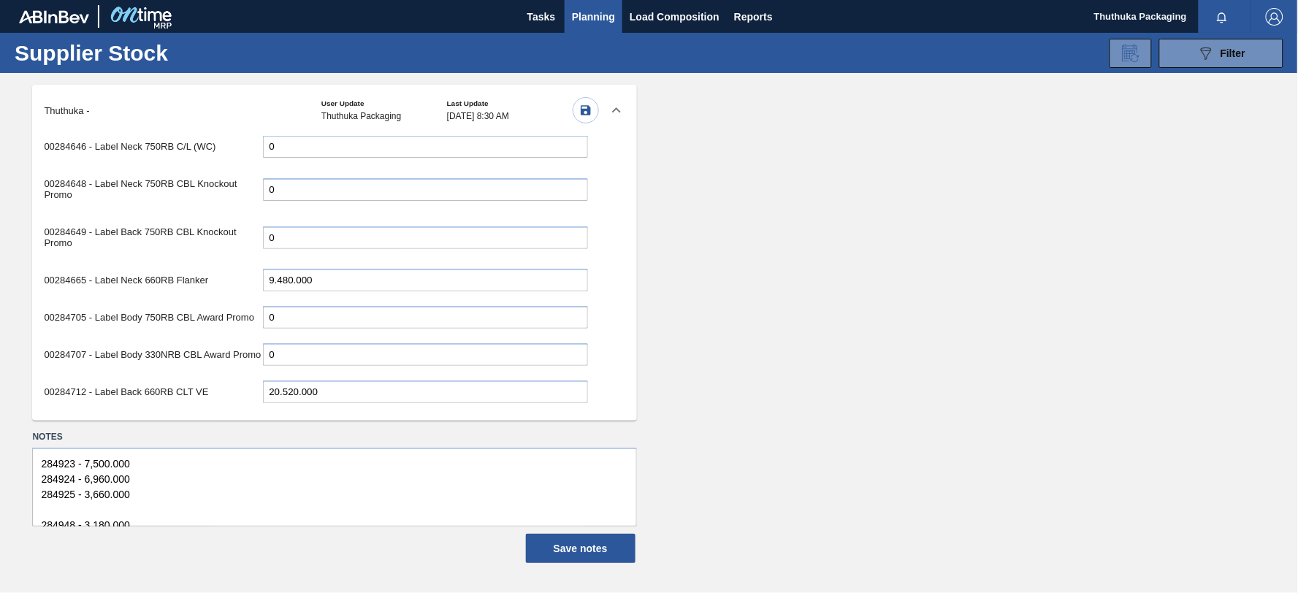
type input "9.480.000"
drag, startPoint x: 296, startPoint y: 334, endPoint x: 165, endPoint y: 334, distance: 130.8
click at [165, 377] on div "00284712 - Label Back 660RB CLT VE 20.520.000" at bounding box center [316, 392] width 544 height 30
type input "5.280.000"
drag, startPoint x: 297, startPoint y: 373, endPoint x: 237, endPoint y: 368, distance: 59.3
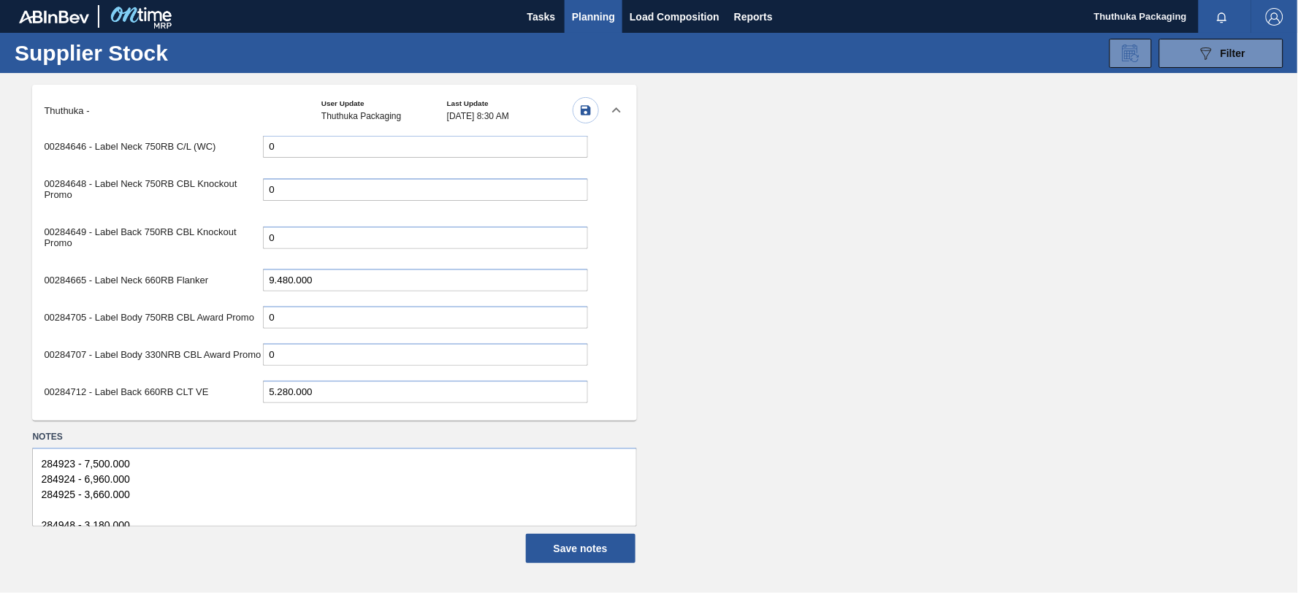
click at [237, 414] on div "00284715 - Label Neck 750RB H/P Pack Upgrade 10.020.000" at bounding box center [316, 429] width 544 height 30
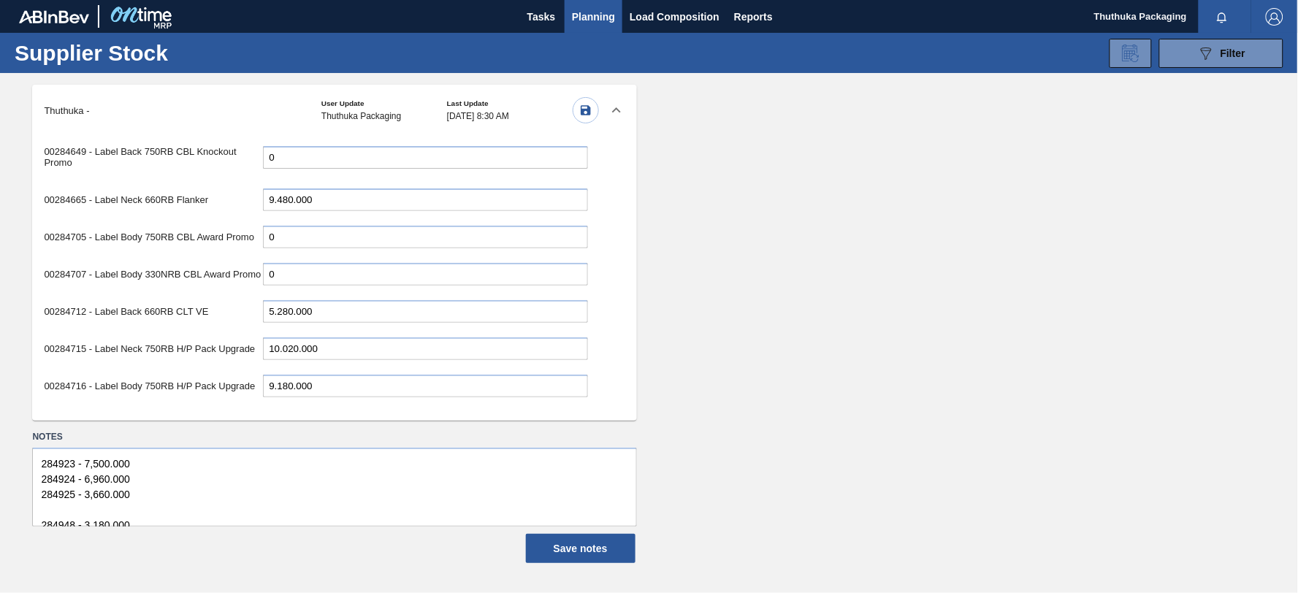
scroll to position [3490, 0]
drag, startPoint x: 297, startPoint y: 359, endPoint x: 216, endPoint y: 356, distance: 81.1
click at [216, 408] on div "00284917 - Label Neck 750RB C/L ([GEOGRAPHIC_DATA]) 38.700.000" at bounding box center [316, 428] width 544 height 41
type input "33.300.000"
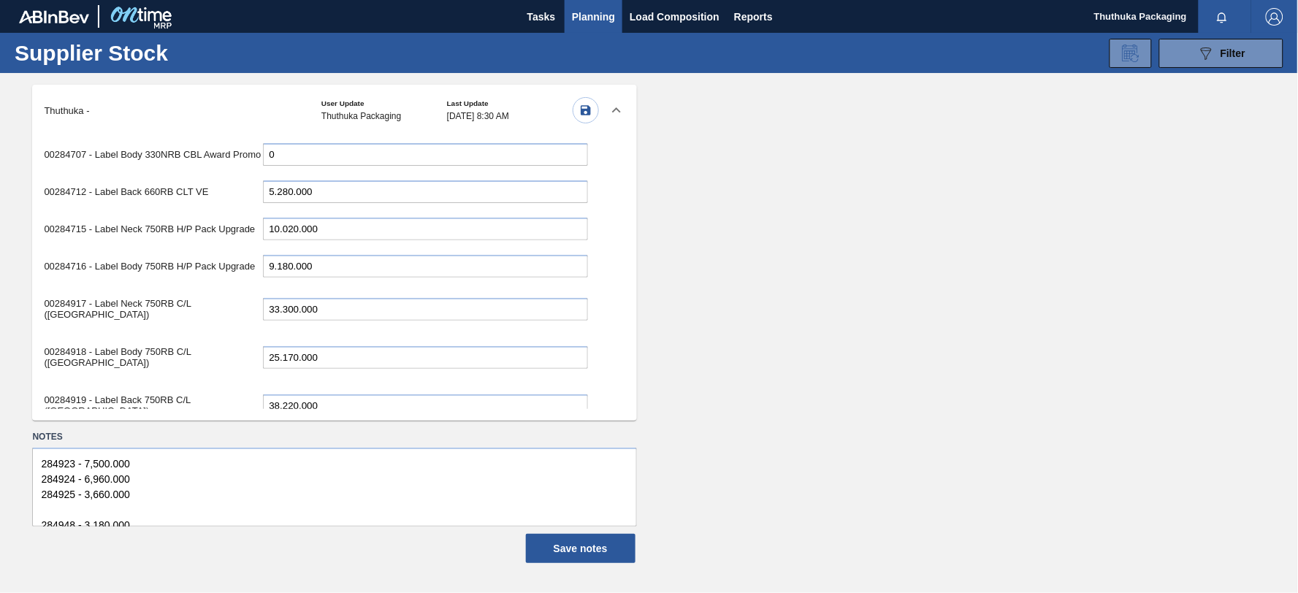
scroll to position [3617, 0]
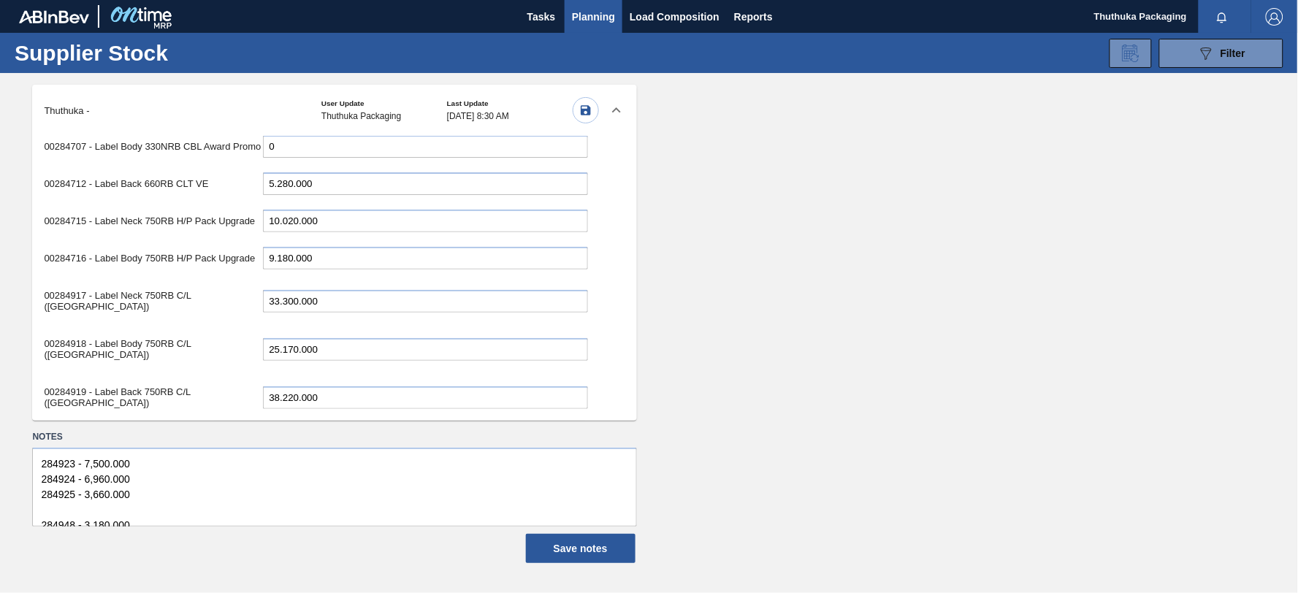
drag, startPoint x: 297, startPoint y: 399, endPoint x: 227, endPoint y: 367, distance: 77.1
type input "24.180.000"
drag, startPoint x: 298, startPoint y: 312, endPoint x: 210, endPoint y: 302, distance: 88.9
click at [210, 377] on div "00284919 - Label Back 750RB C/L ([GEOGRAPHIC_DATA]) 38.220.000" at bounding box center [316, 397] width 544 height 41
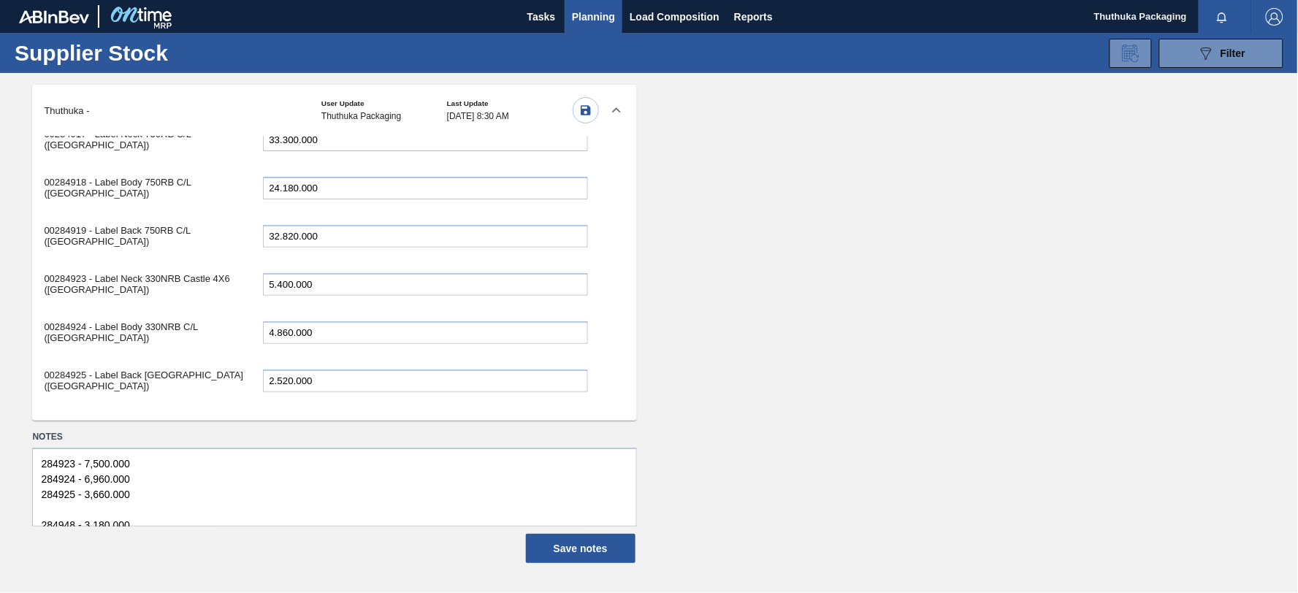
scroll to position [3779, 0]
type input "32.820.000"
drag, startPoint x: 291, startPoint y: 272, endPoint x: 213, endPoint y: 272, distance: 77.4
click at [213, 359] on div "00284925 - Label Back [GEOGRAPHIC_DATA] ([GEOGRAPHIC_DATA]) 2.520.000" at bounding box center [316, 379] width 544 height 41
type input "1.920.000"
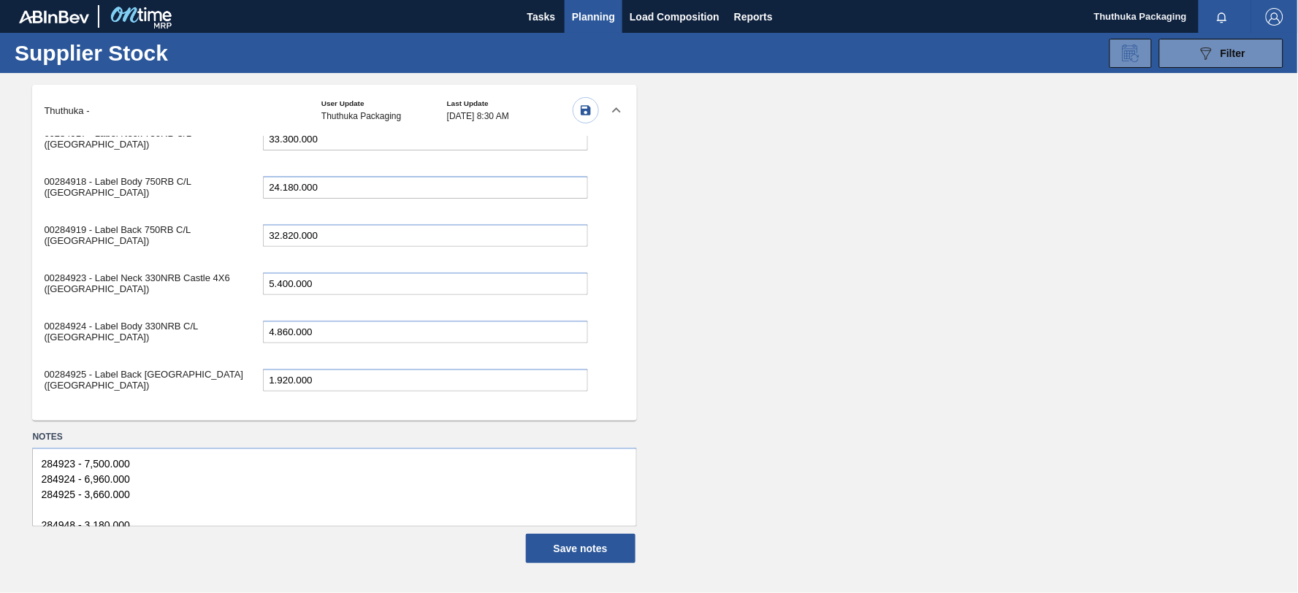
drag, startPoint x: 310, startPoint y: 309, endPoint x: 184, endPoint y: 302, distance: 126.6
click at [184, 408] on div "00285005 - Label Neck 660RB Redds MXD Vodka & Pine 240.000" at bounding box center [316, 428] width 544 height 41
type input "0"
click at [289, 465] on input "1.320.000" at bounding box center [425, 476] width 325 height 23
drag, startPoint x: 289, startPoint y: 358, endPoint x: 213, endPoint y: 351, distance: 76.3
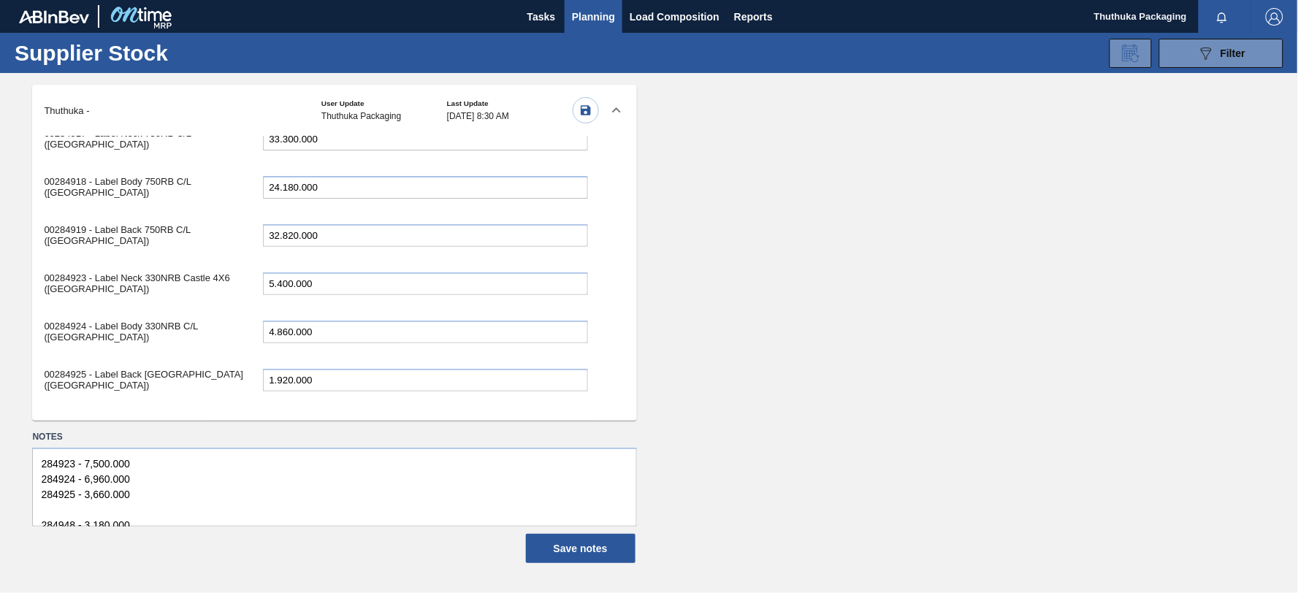
click at [213, 456] on div "00285008 - Label Neck 660RB Redds MXD Vodka&Guarana 1.320.000" at bounding box center [316, 476] width 544 height 41
type input "360.000"
click at [321, 504] on div "00285158 - Label Neck 330NRB Fly Fish Lemon PU 2.970.000" at bounding box center [316, 524] width 544 height 41
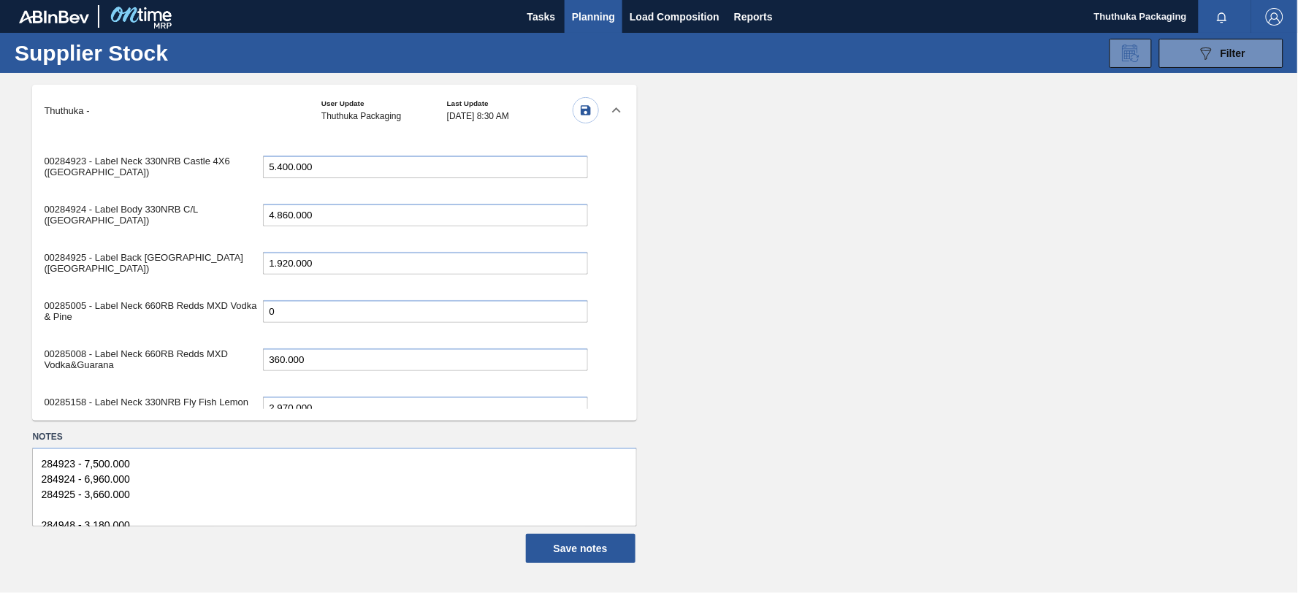
scroll to position [3941, 0]
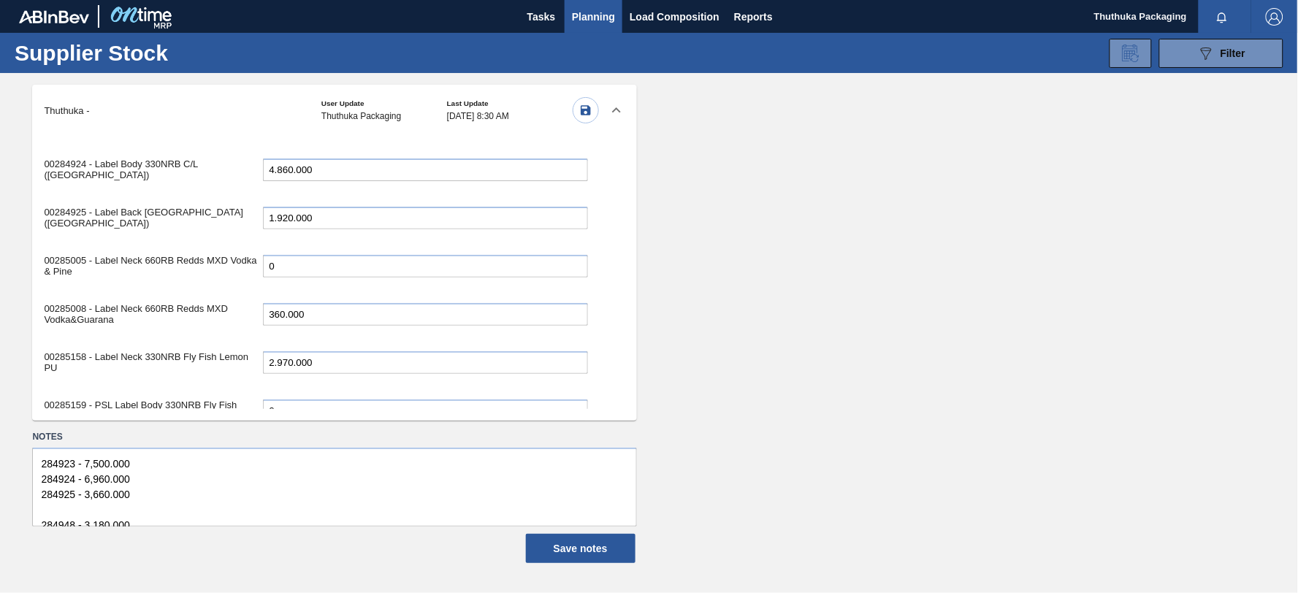
drag, startPoint x: 291, startPoint y: 245, endPoint x: 210, endPoint y: 243, distance: 81.1
click at [210, 342] on div "00285158 - Label Neck 330NRB Fly Fish Lemon PU 2.970.000" at bounding box center [316, 362] width 544 height 41
click at [318, 400] on input "0" at bounding box center [425, 411] width 325 height 23
drag, startPoint x: 292, startPoint y: 338, endPoint x: 175, endPoint y: 333, distance: 117.0
click at [175, 438] on div "00285190 - Label Neck 660RB Flying Fish Lemon PU 6.360.000" at bounding box center [316, 458] width 544 height 41
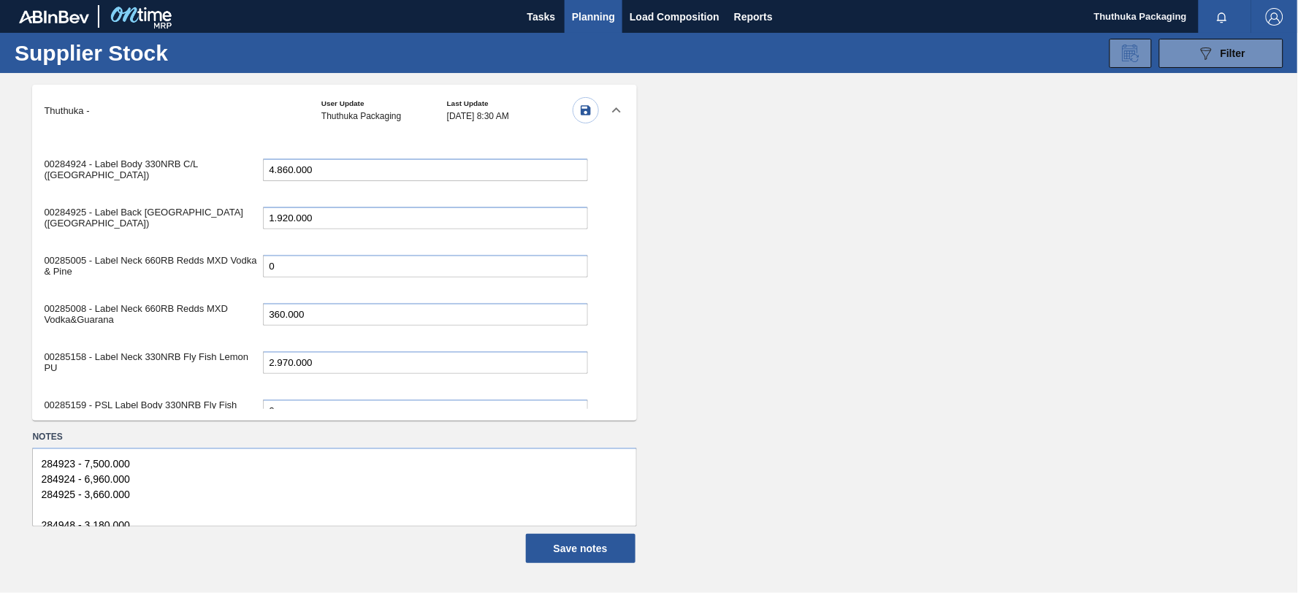
scroll to position [4001, 0]
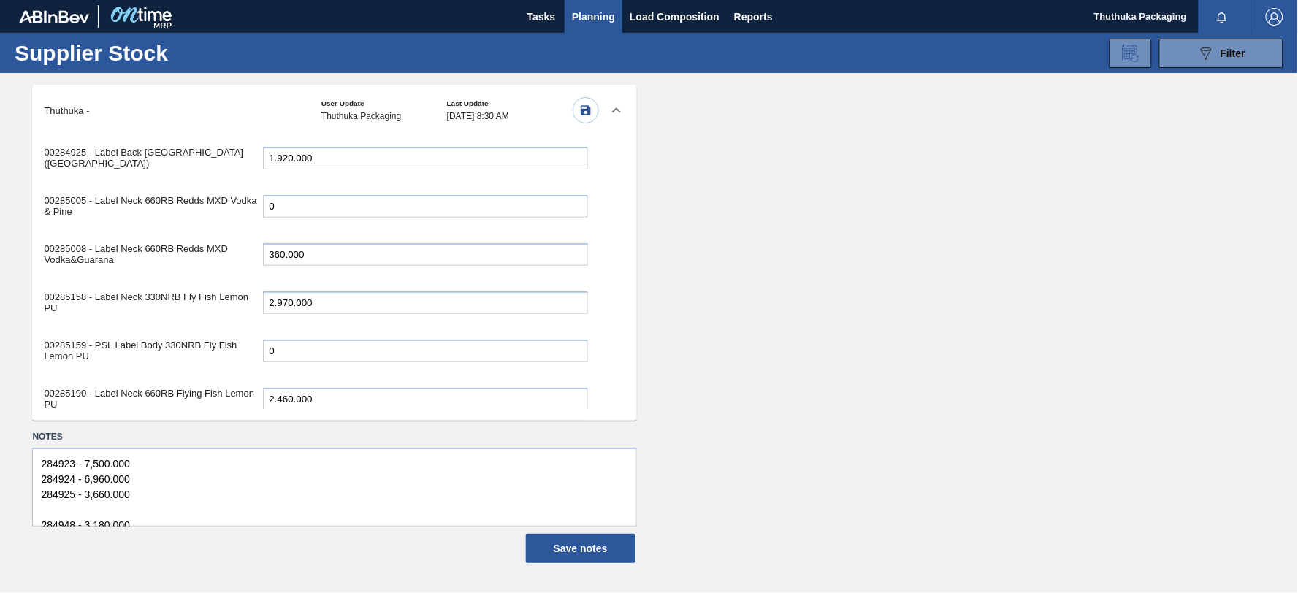
type input "2.460.000"
drag, startPoint x: 300, startPoint y: 319, endPoint x: 230, endPoint y: 317, distance: 69.4
click at [230, 427] on div "00285203 - Label Neck 660RB CLT PU [PHONE_NUMBER]" at bounding box center [316, 442] width 544 height 30
type input "16.950.000"
click at [285, 468] on input "0" at bounding box center [425, 479] width 325 height 23
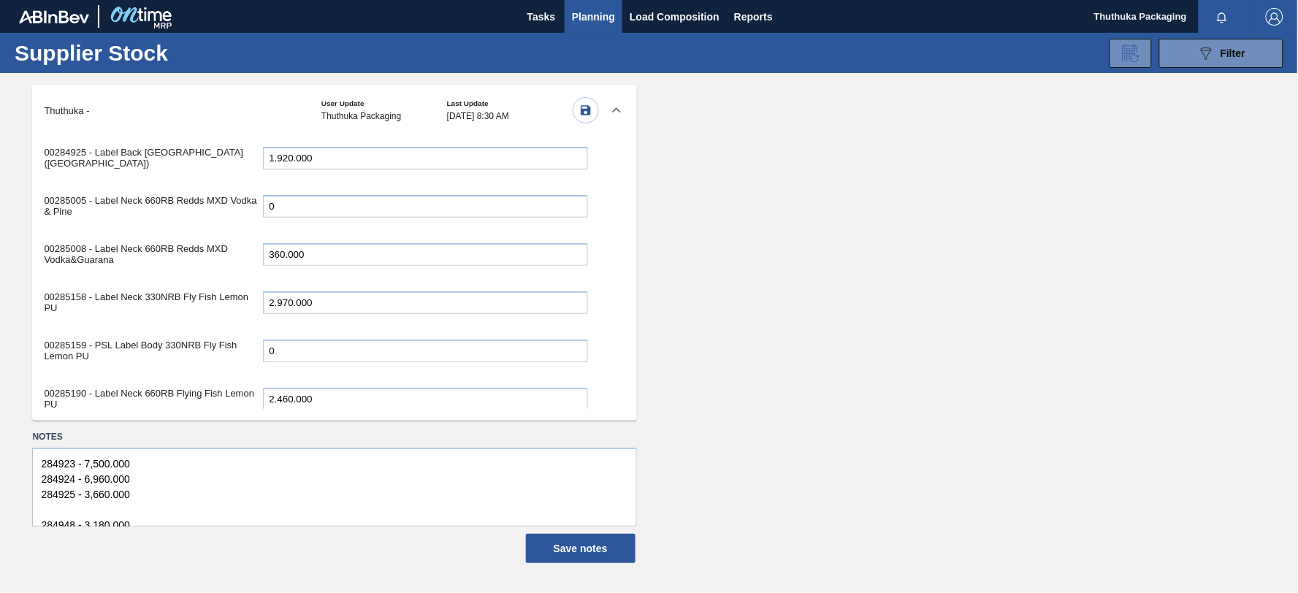
type input "35.700.000"
click at [286, 505] on input "0" at bounding box center [425, 516] width 325 height 23
click at [581, 107] on icon "button" at bounding box center [586, 110] width 10 height 10
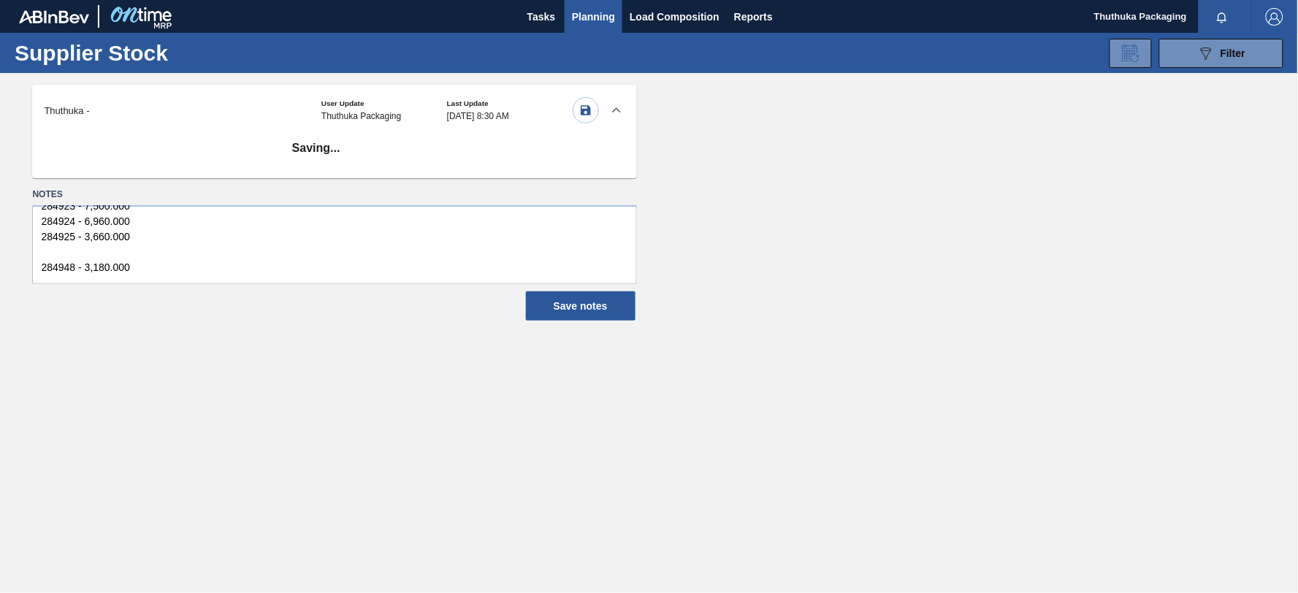
scroll to position [0, 0]
